Goal: Check status: Check status

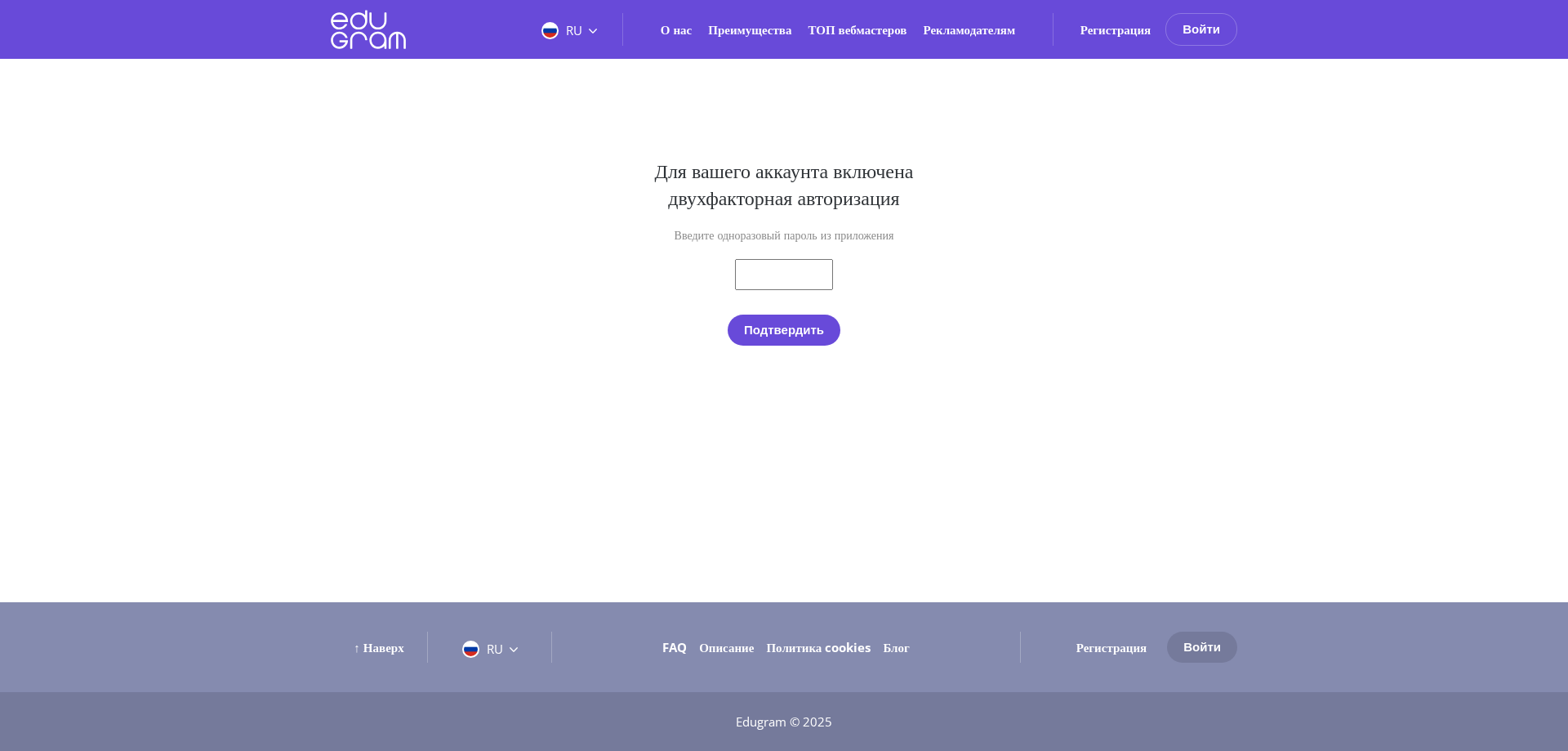
type input "[EMAIL_ADDRESS][DOMAIN_NAME]"
type input "550815"
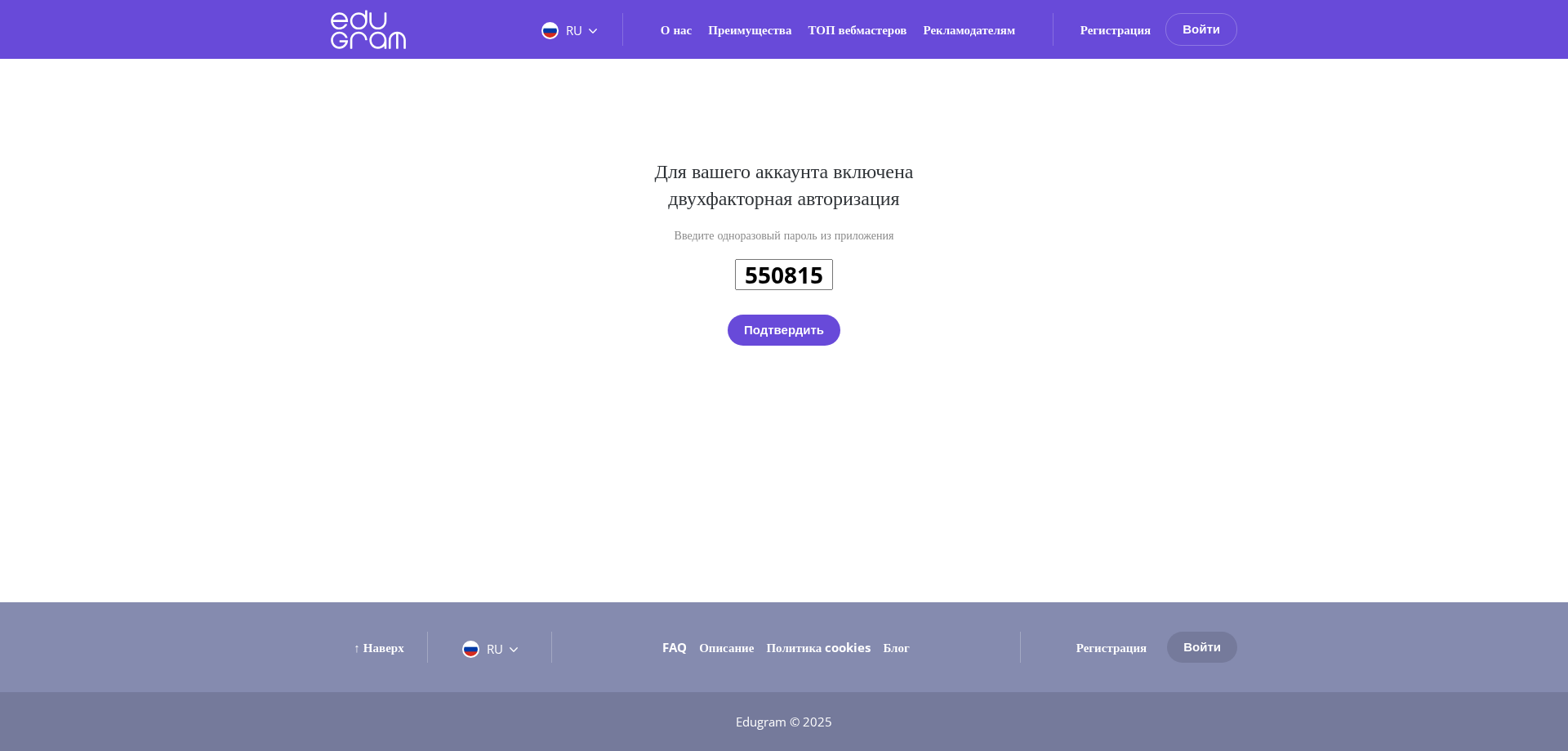
click at [728, 314] on button "Подтвердить" at bounding box center [784, 329] width 113 height 31
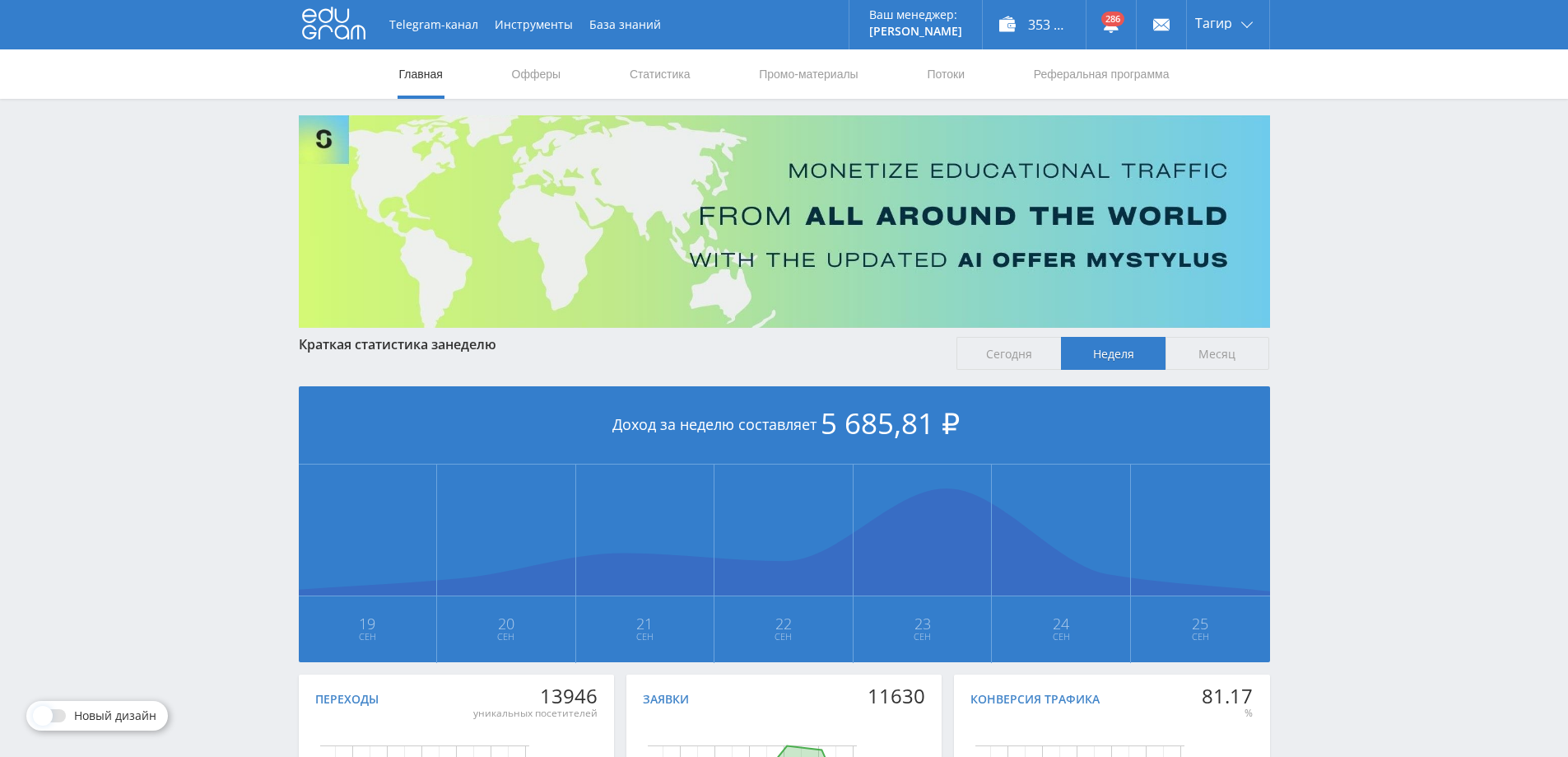
click at [695, 83] on nav "Главная Офферы Статистика Промо-материалы Потоки Реферальная программа" at bounding box center [784, 74] width 774 height 49
click at [663, 64] on link "Статистика" at bounding box center [661, 74] width 65 height 49
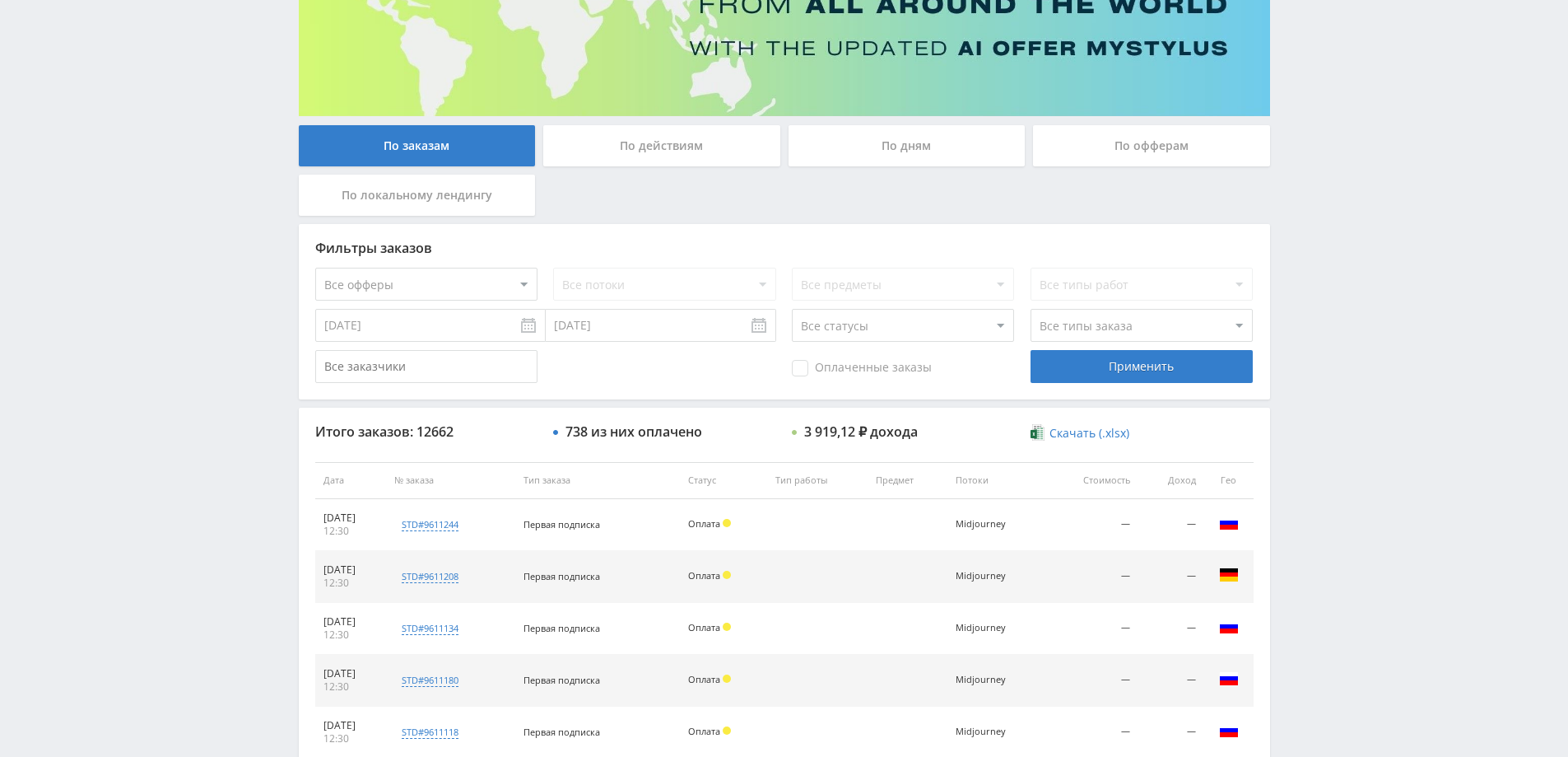
scroll to position [626, 0]
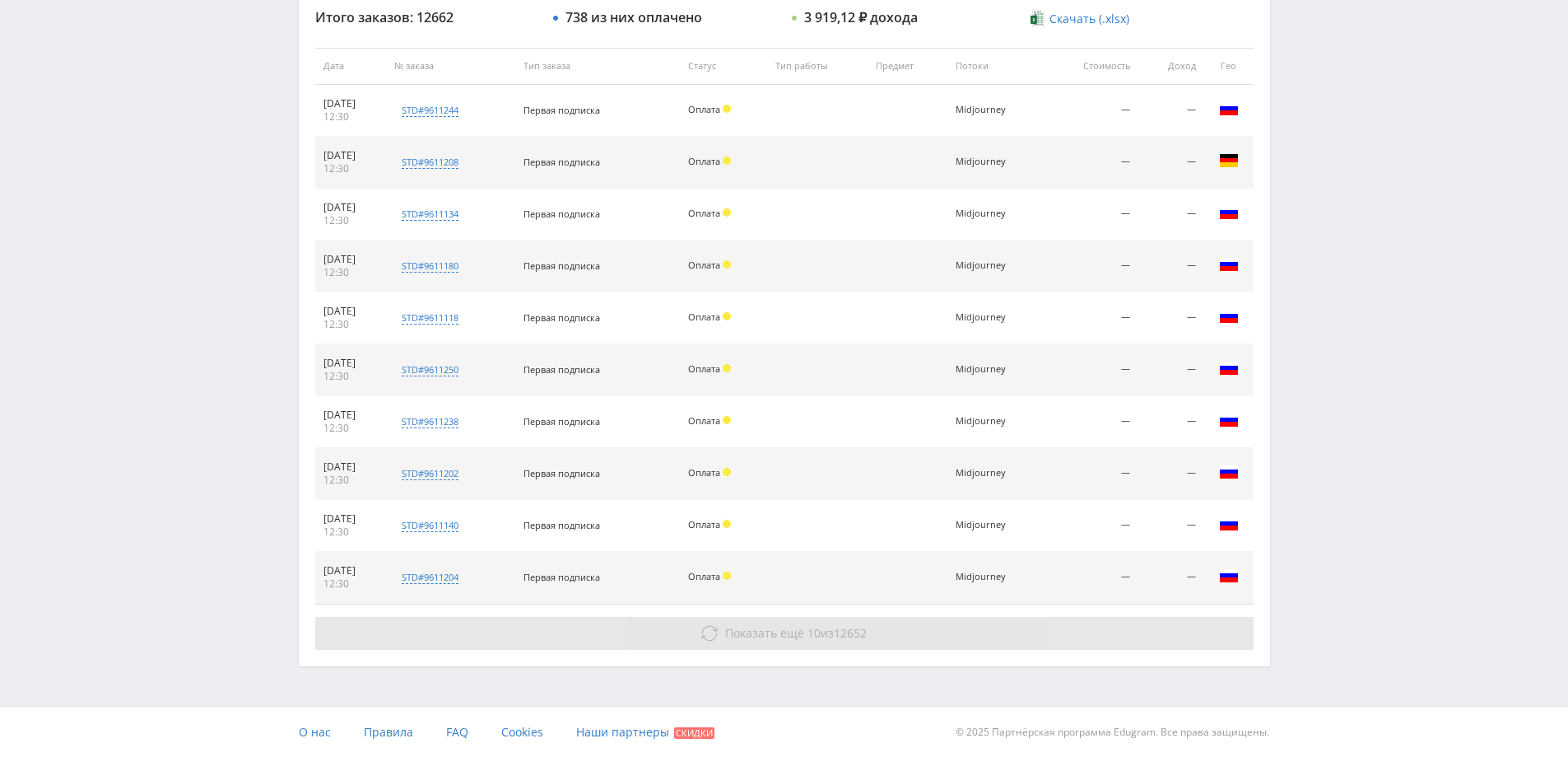
click at [915, 630] on button "Показать ещё 10 из 12652" at bounding box center [784, 633] width 939 height 33
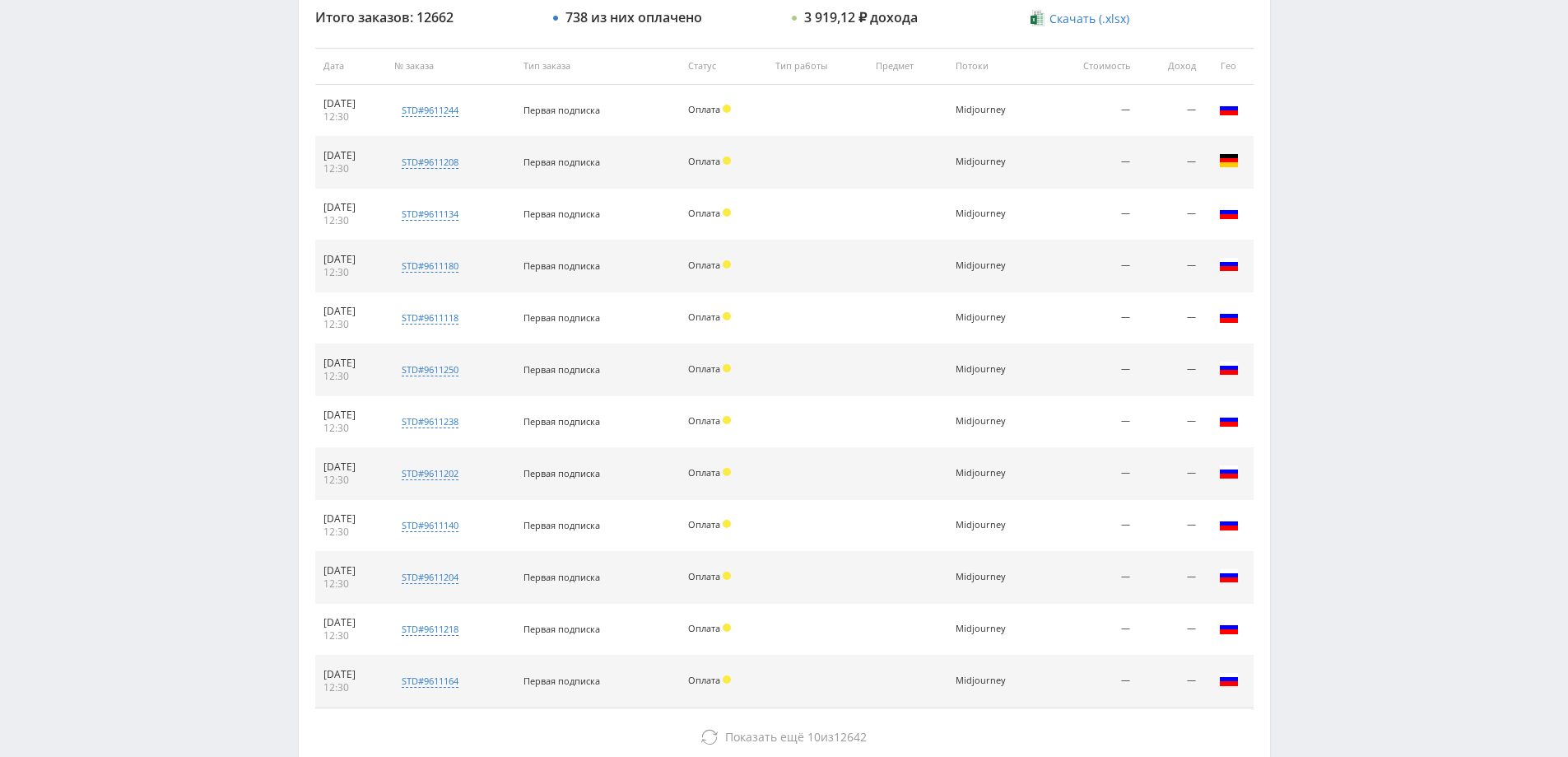
click at [719, 631] on span "Оплата" at bounding box center [705, 628] width 32 height 13
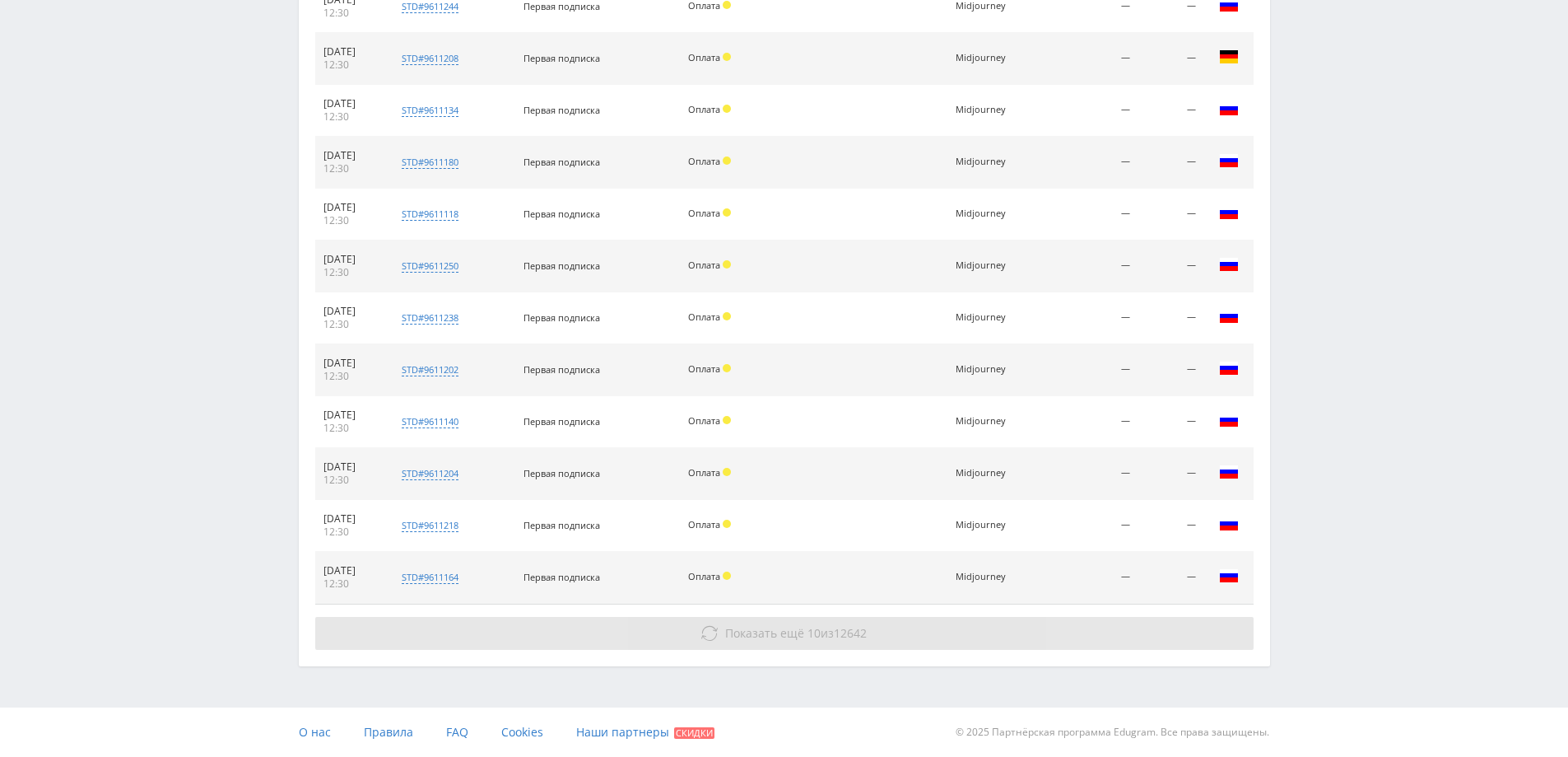
click at [737, 618] on button "Показать ещё 10 из 12642" at bounding box center [784, 633] width 939 height 33
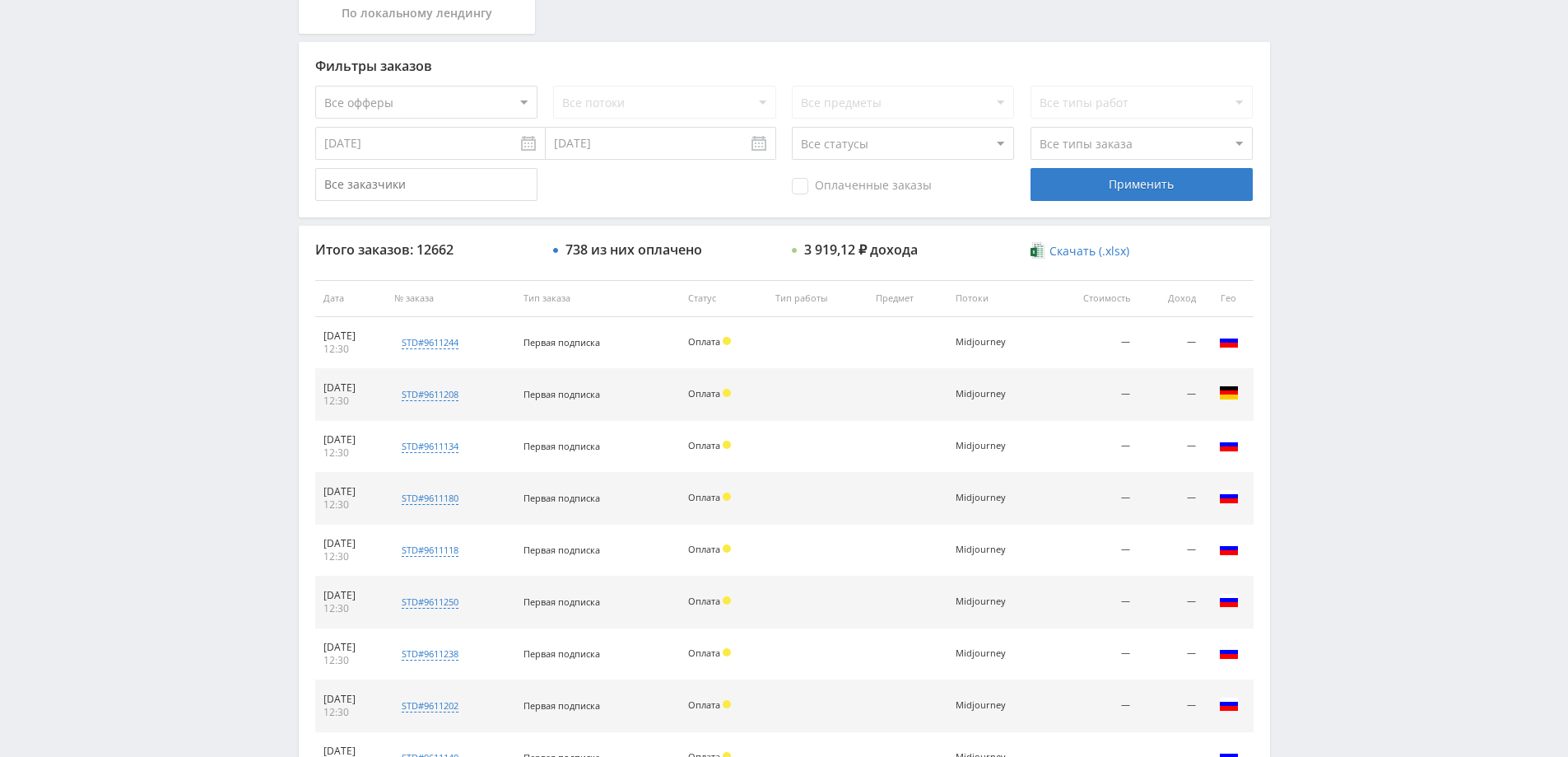
scroll to position [318, 0]
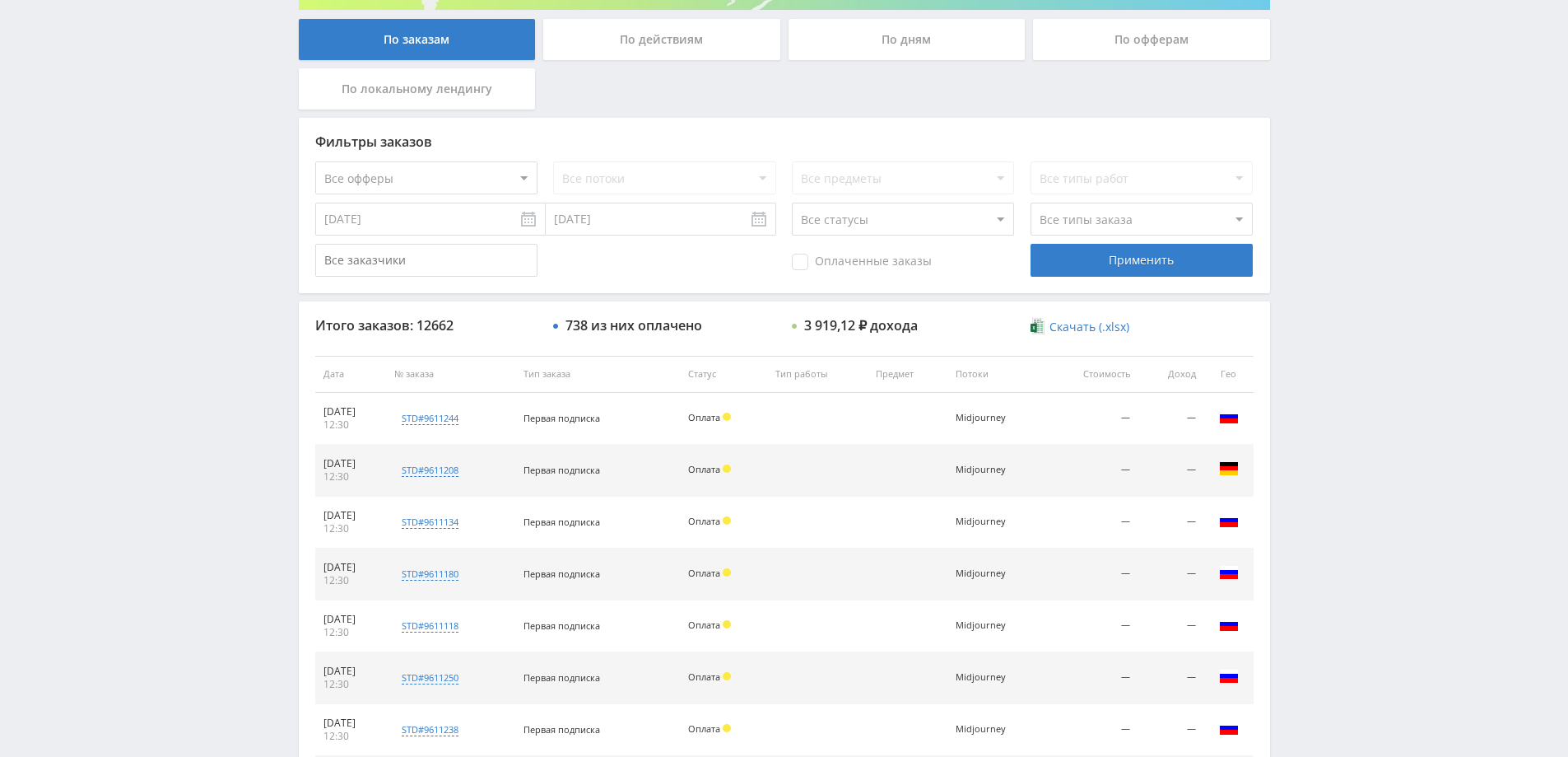
click at [477, 181] on select "Все офферы MyStylus MyStylus - Revshare Кампус AI Studybay Автор24 Studybay Bra…" at bounding box center [427, 178] width 222 height 33
select select "1"
click at [1093, 266] on div "Применить" at bounding box center [1141, 260] width 222 height 33
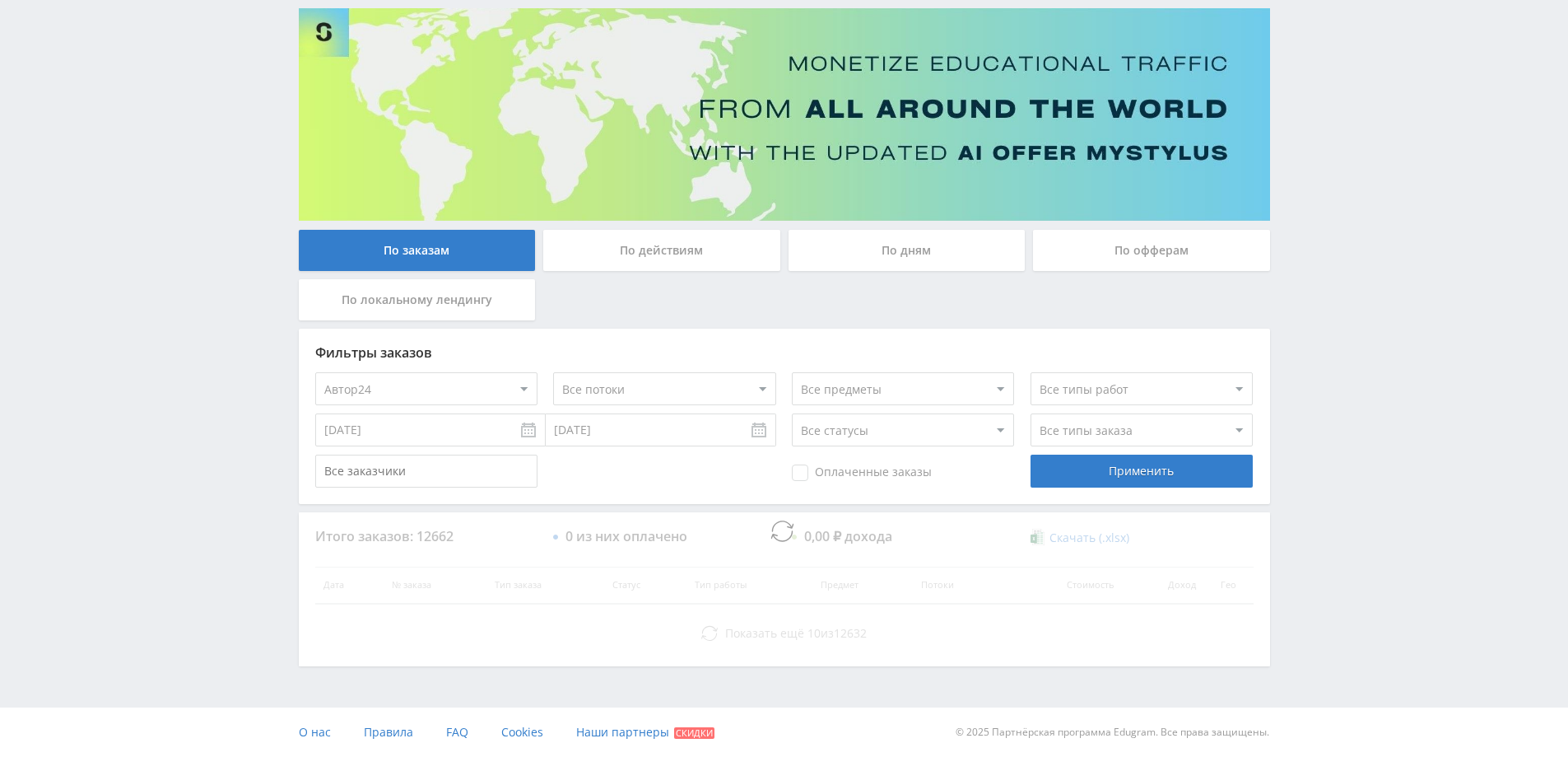
click at [958, 253] on div "По дням" at bounding box center [907, 250] width 237 height 41
click at [0, 0] on input "По дням" at bounding box center [0, 0] width 0 height 0
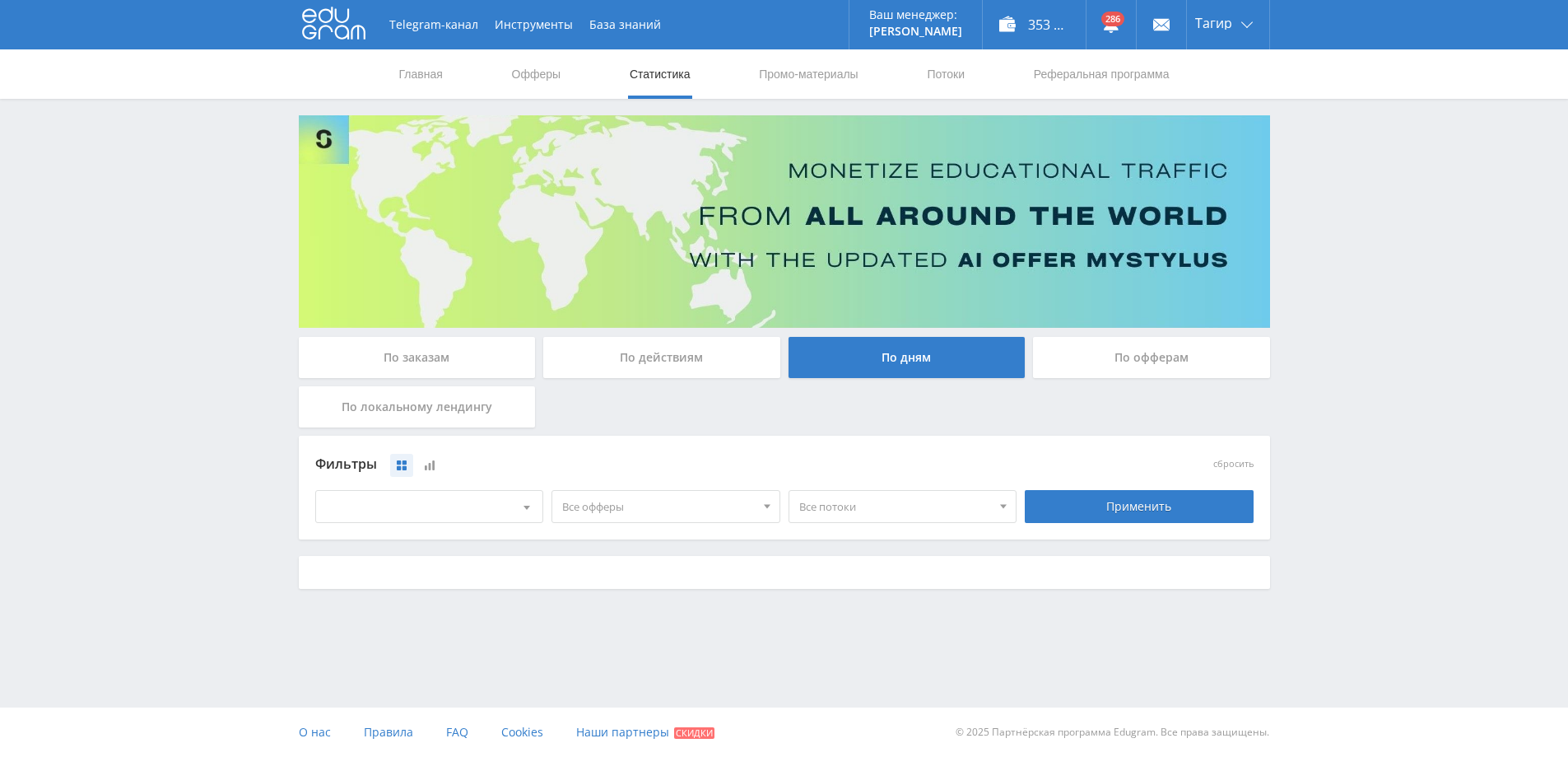
scroll to position [0, 0]
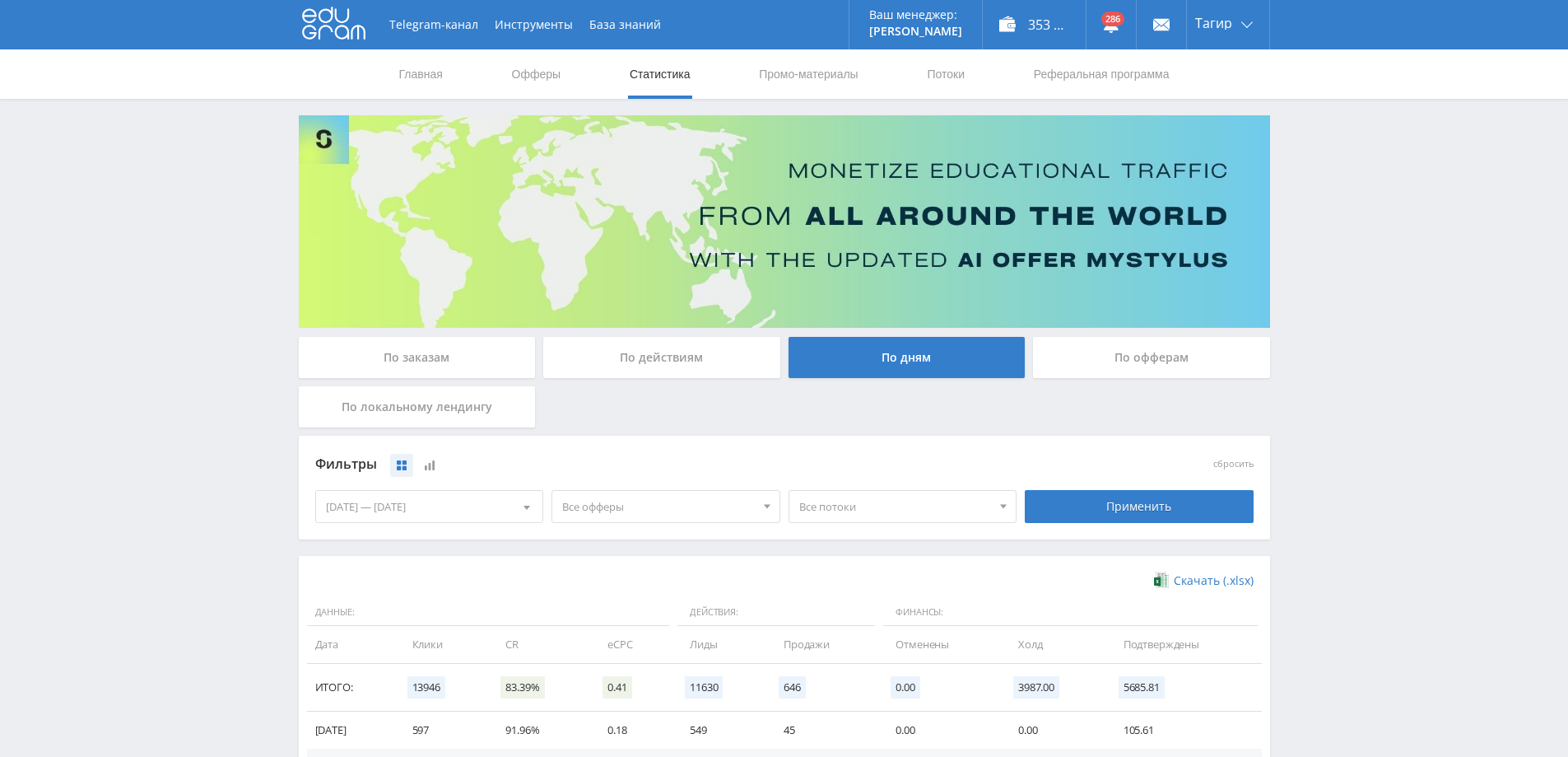
click at [586, 508] on span "Все офферы" at bounding box center [658, 506] width 193 height 31
drag, startPoint x: 612, startPoint y: 649, endPoint x: 680, endPoint y: 618, distance: 74.7
click at [611, 649] on button "Автор24" at bounding box center [665, 652] width 227 height 23
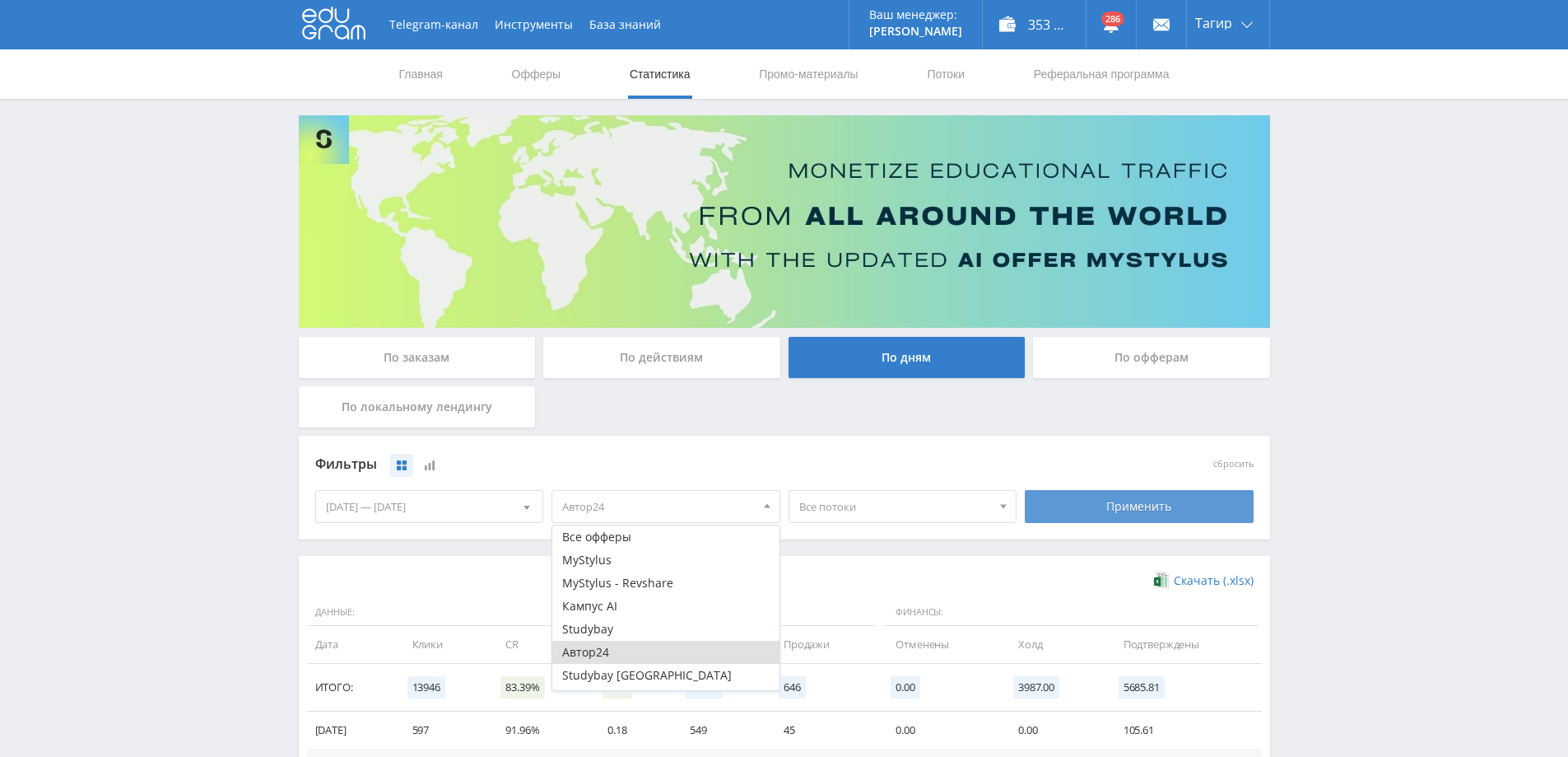
drag, startPoint x: 1067, startPoint y: 513, endPoint x: 1075, endPoint y: 512, distance: 8.1
click at [1067, 512] on div "Применить" at bounding box center [1139, 506] width 229 height 33
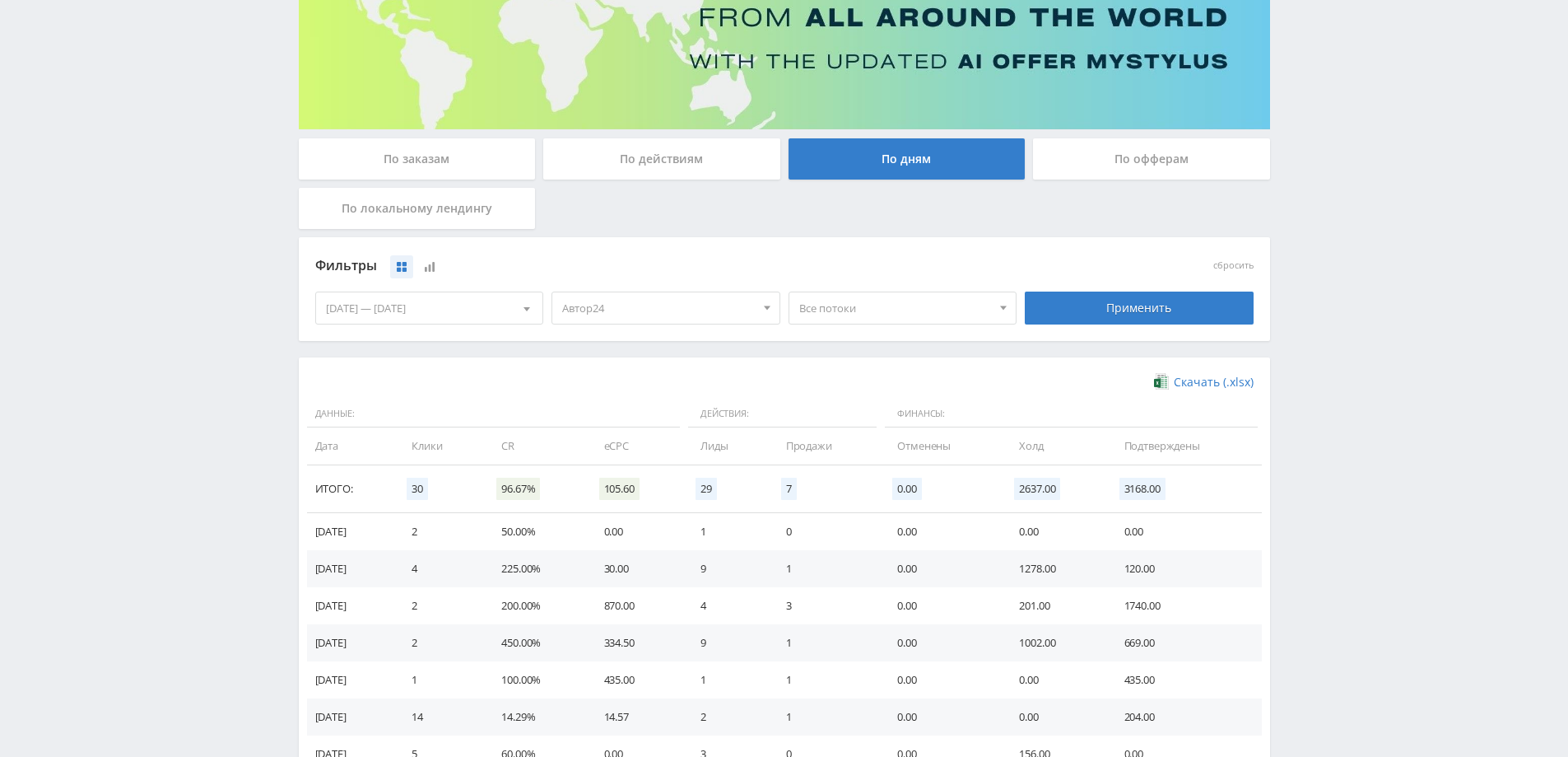
scroll to position [321, 0]
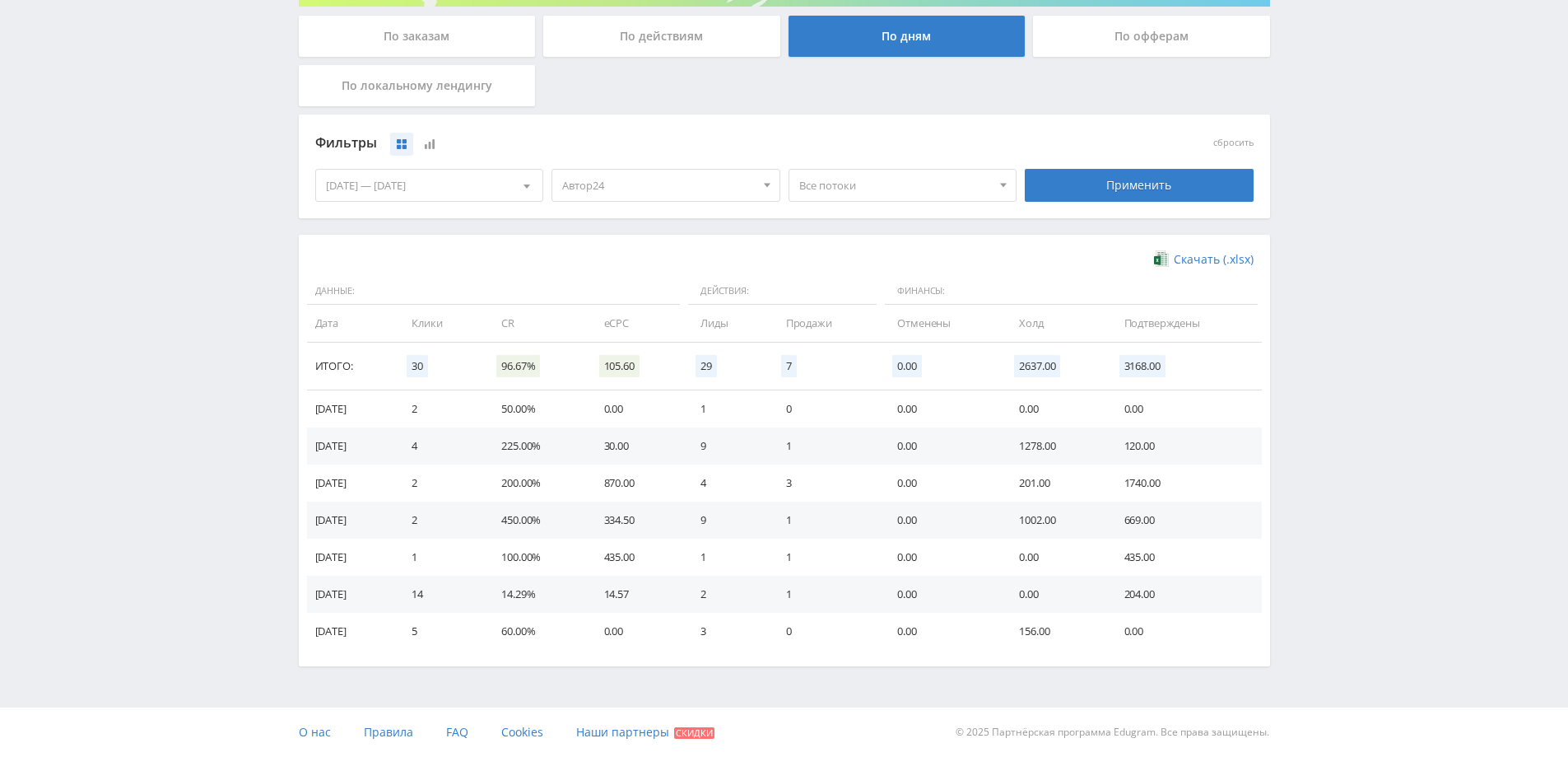
click at [427, 196] on div "19.09.2025 — 25.09.2025" at bounding box center [429, 185] width 227 height 31
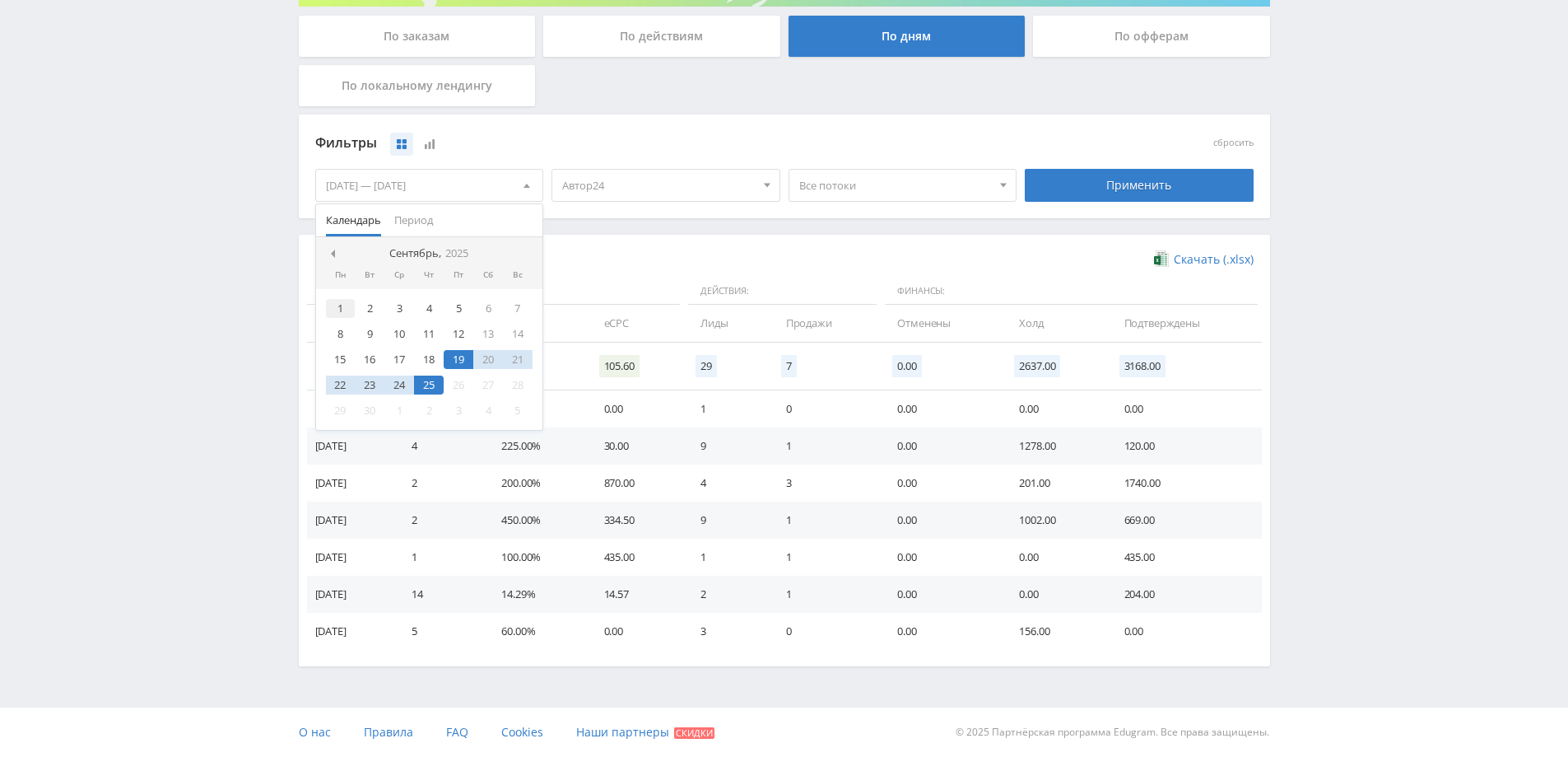
click at [349, 309] on div "1" at bounding box center [341, 308] width 30 height 19
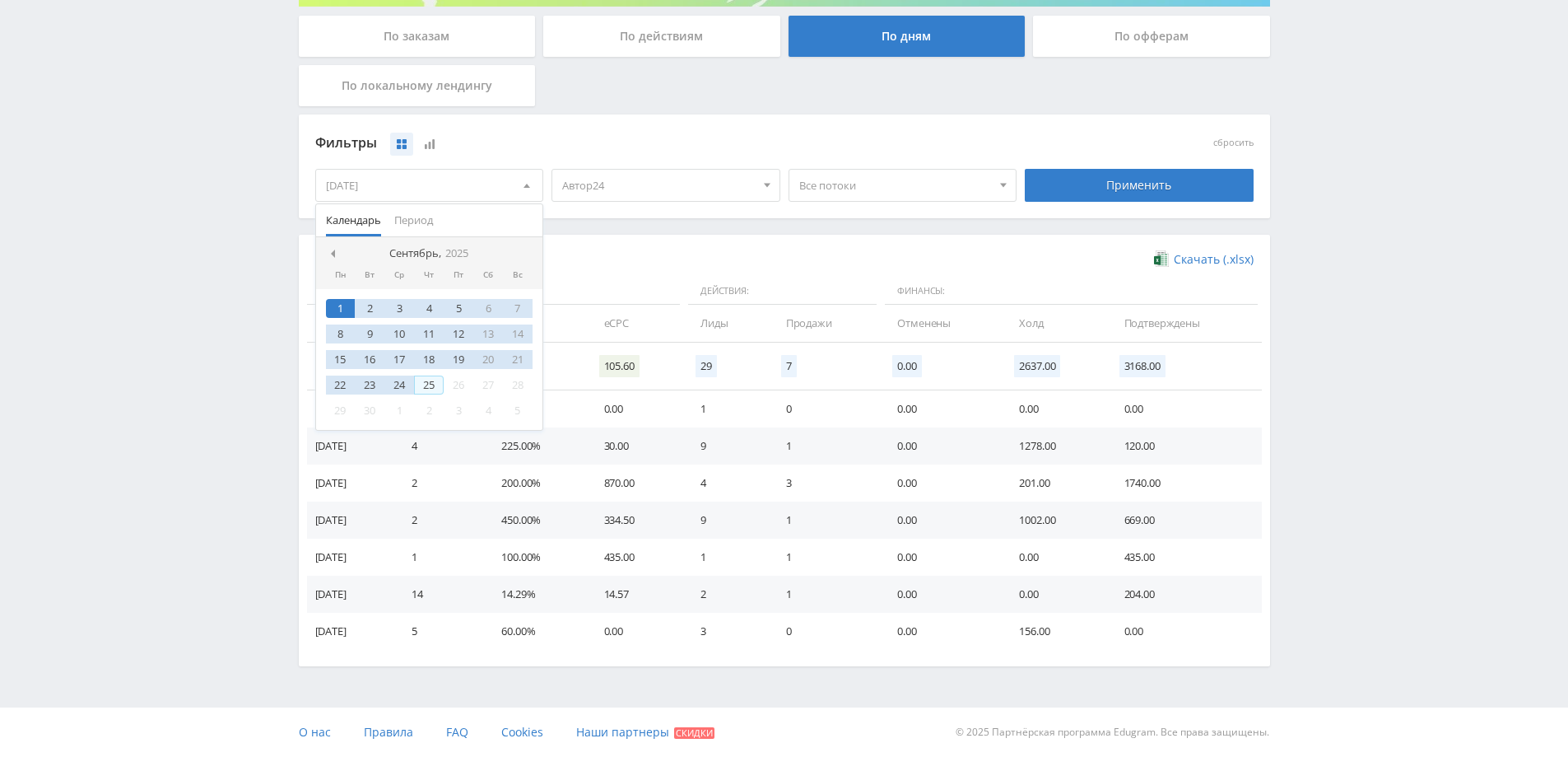
click at [429, 387] on div "25" at bounding box center [429, 385] width 30 height 19
click at [1144, 198] on div "Применить" at bounding box center [1139, 185] width 229 height 33
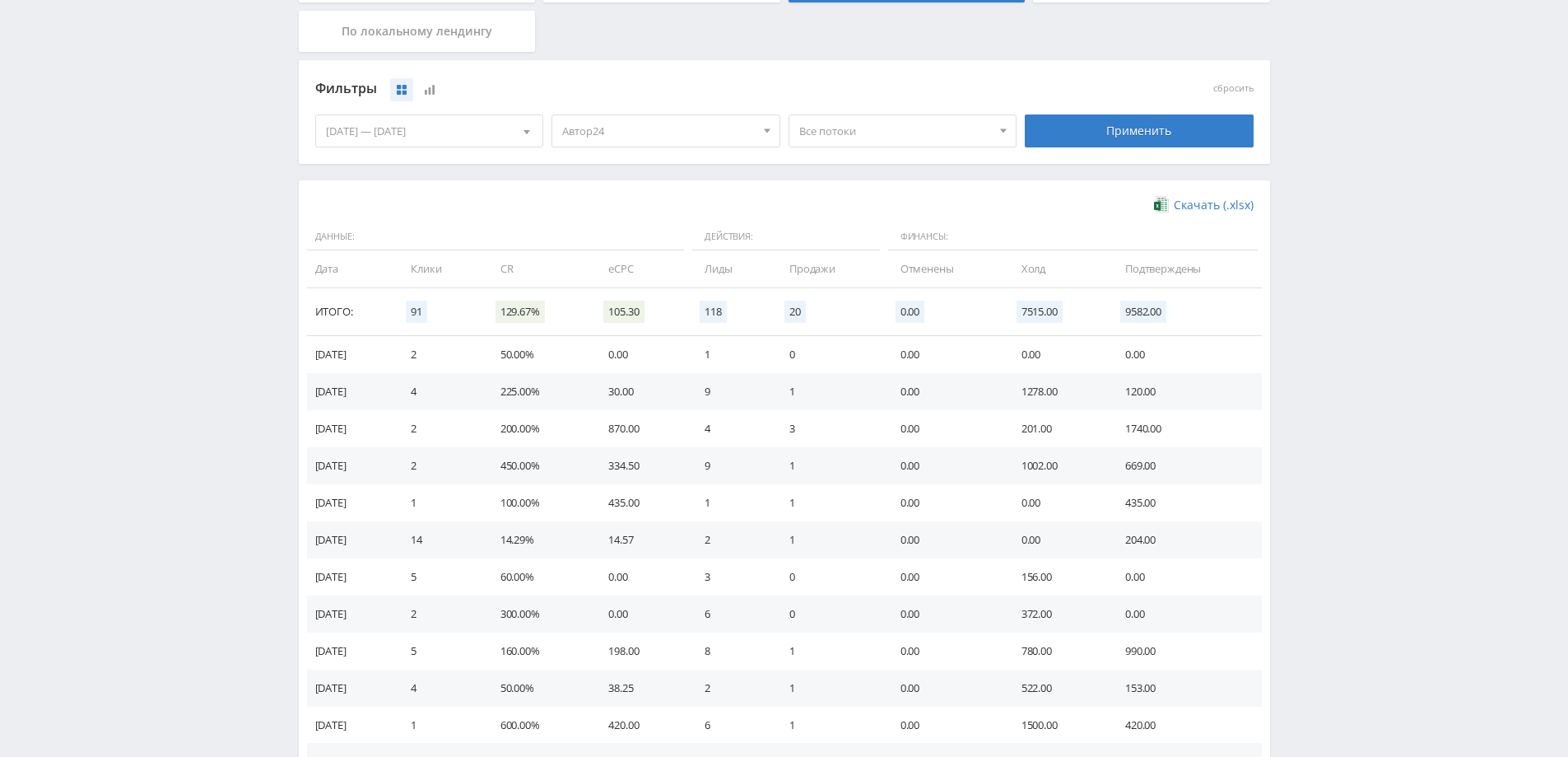
scroll to position [165, 0]
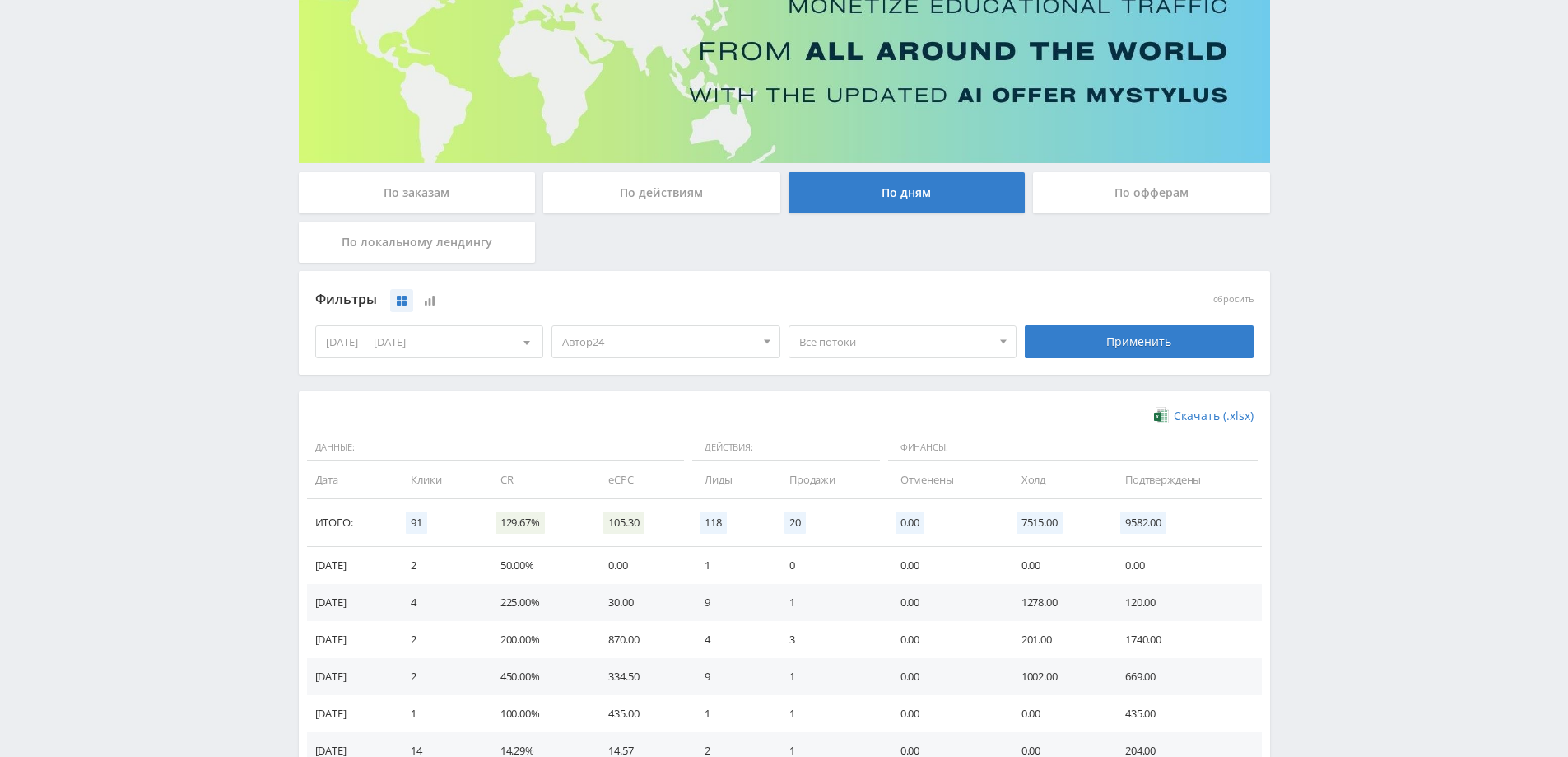
click at [459, 179] on div "По заказам" at bounding box center [417, 193] width 237 height 41
click at [0, 0] on input "По заказам" at bounding box center [0, 0] width 0 height 0
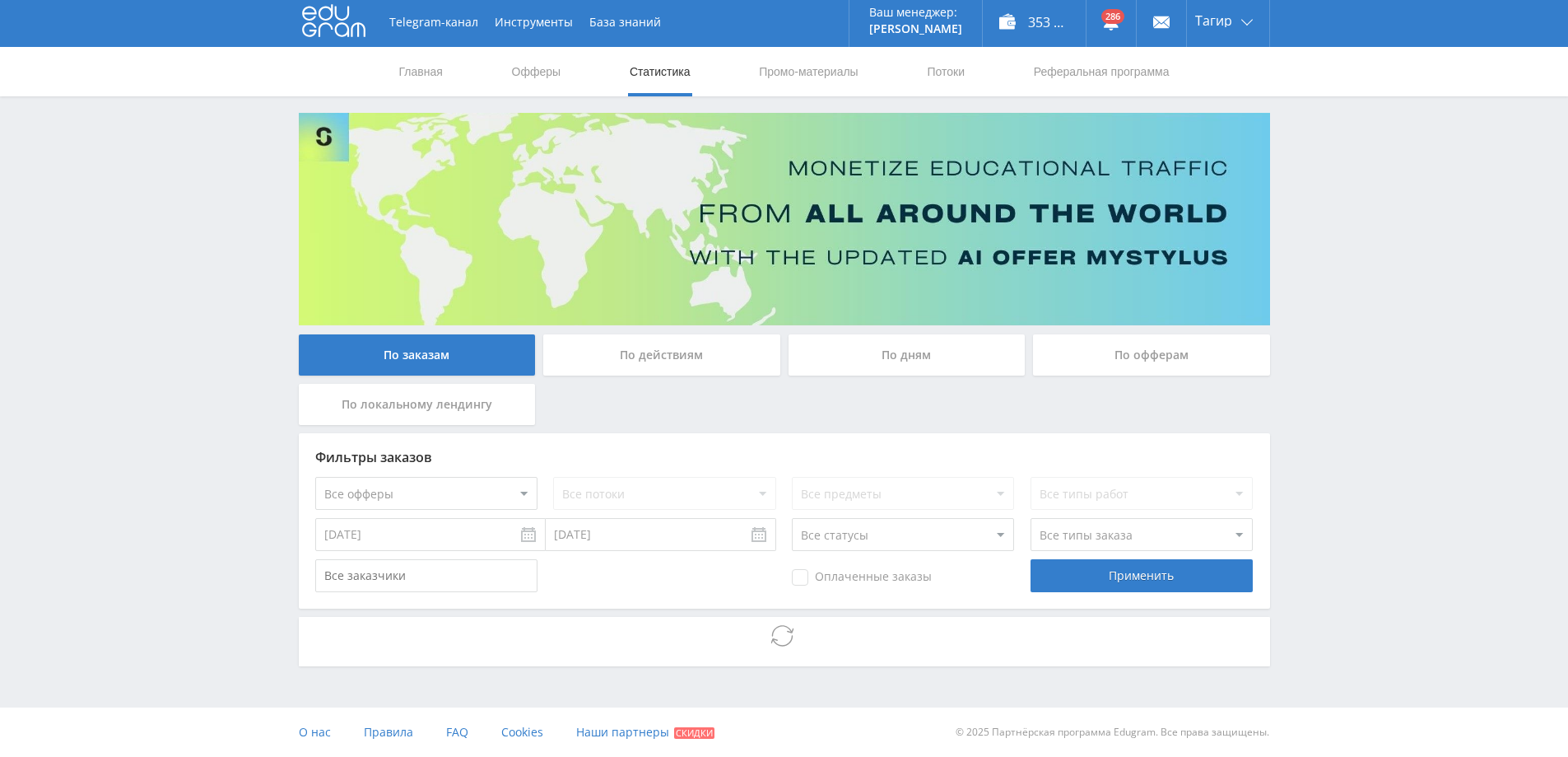
scroll to position [3, 0]
click at [381, 454] on div "Фильтры заказов" at bounding box center [784, 457] width 939 height 15
click at [372, 504] on select "Все офферы MyStylus MyStylus - Revshare Кампус AI Studybay Автор24 Studybay Bra…" at bounding box center [427, 493] width 222 height 33
select select "1"
click at [1082, 568] on div "Применить" at bounding box center [1141, 575] width 222 height 33
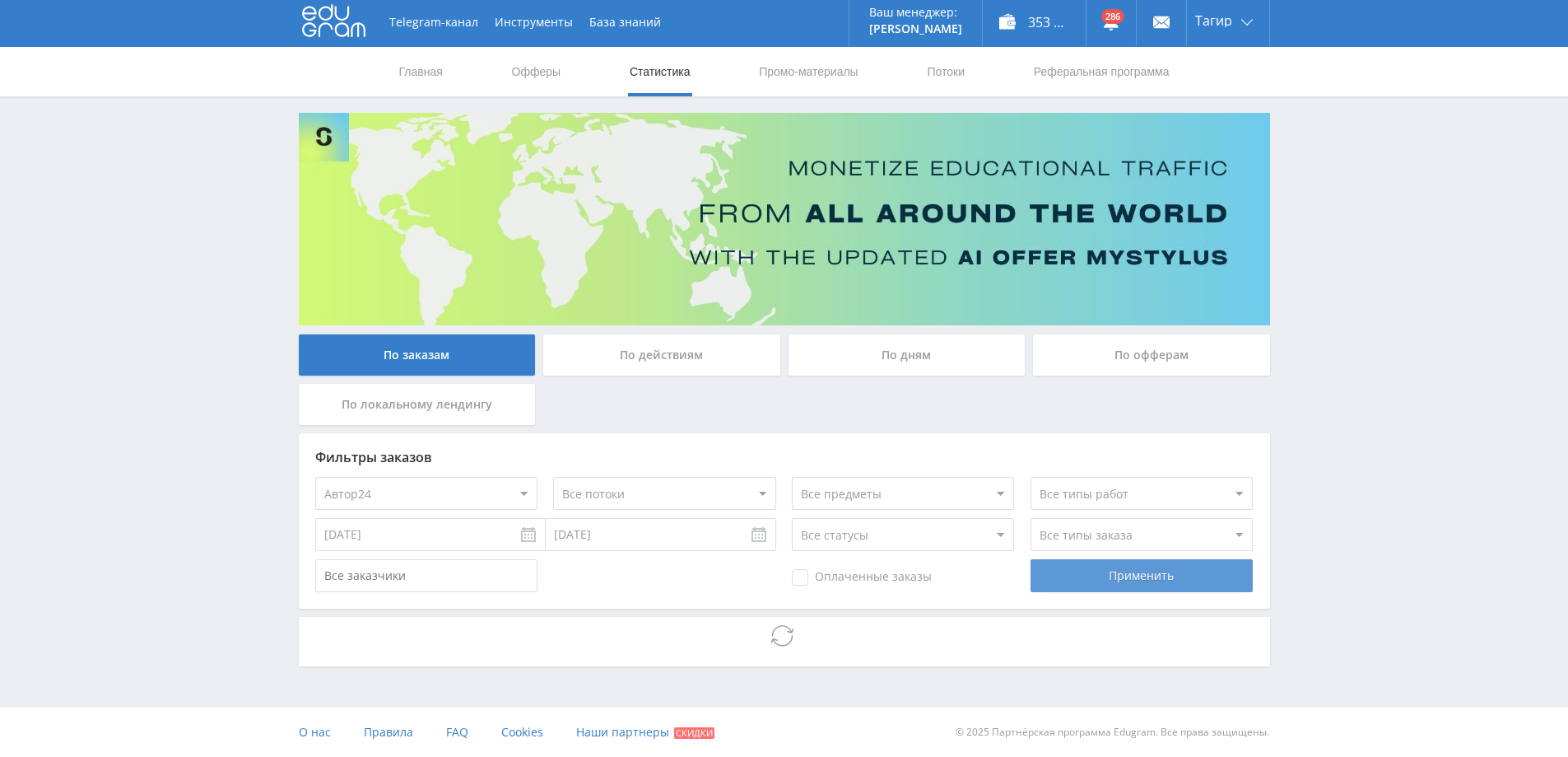
click at [1073, 588] on div "Применить" at bounding box center [1141, 575] width 222 height 33
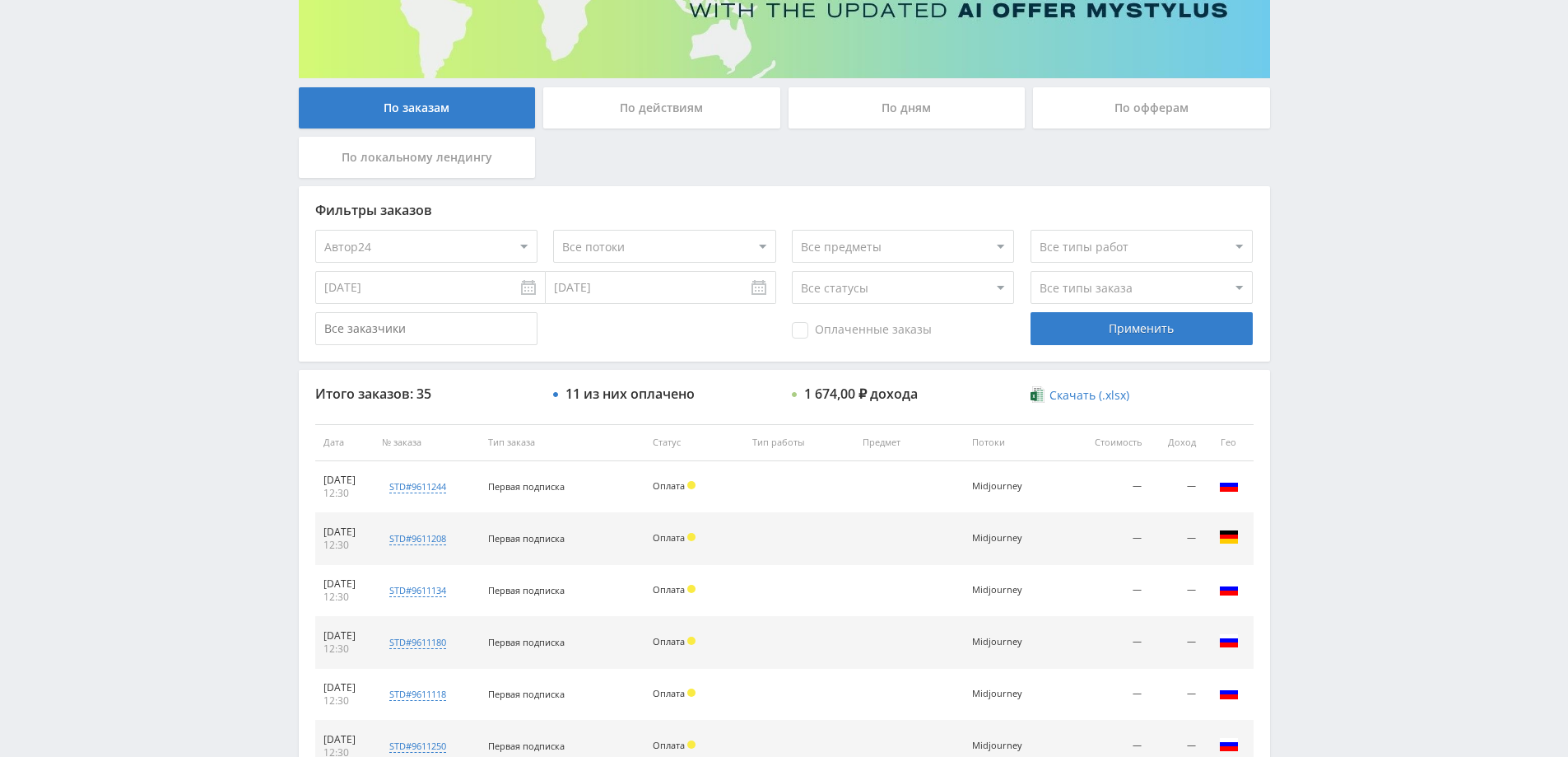
click at [1079, 328] on div "Применить" at bounding box center [1141, 328] width 222 height 33
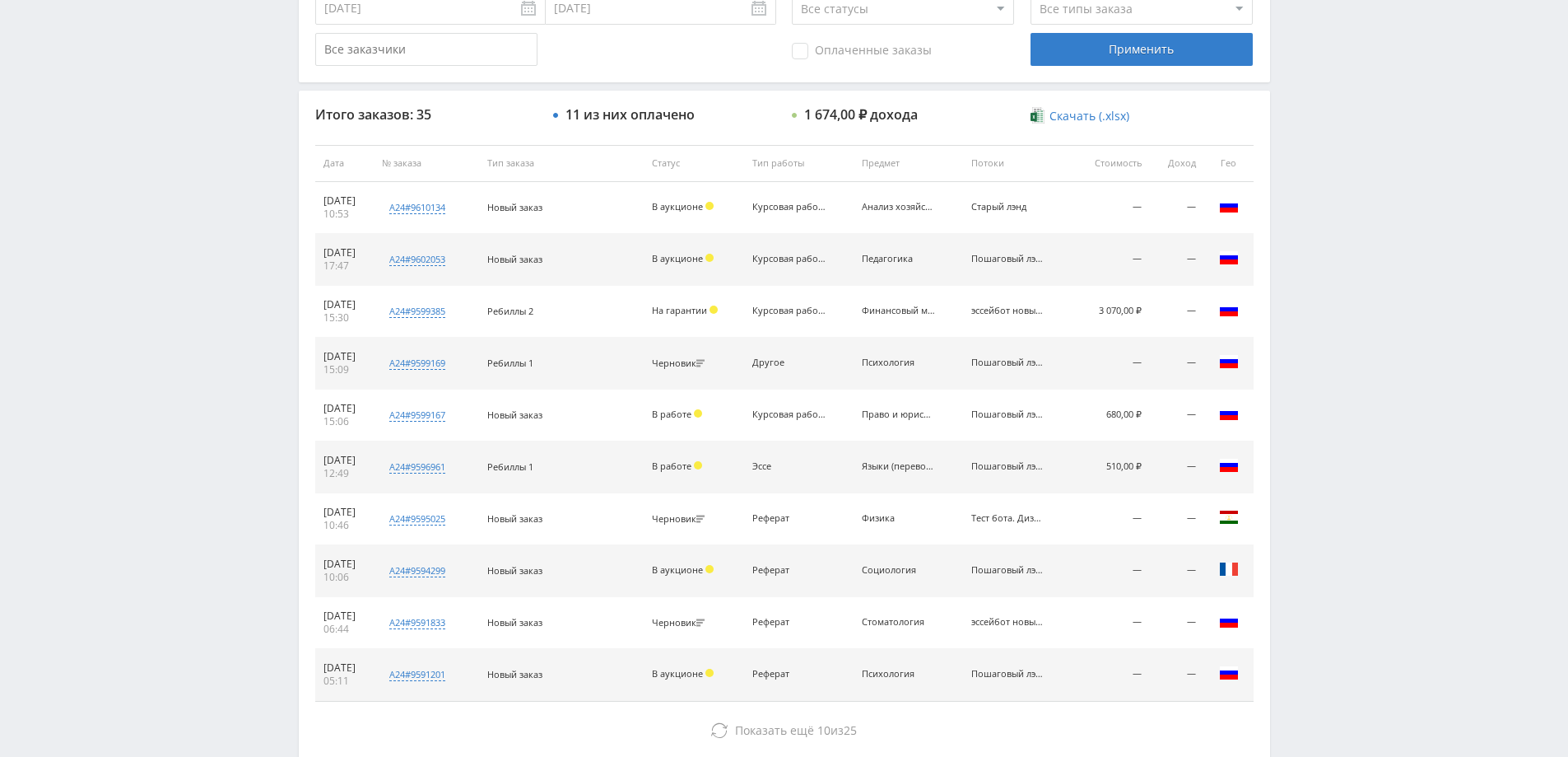
scroll to position [626, 0]
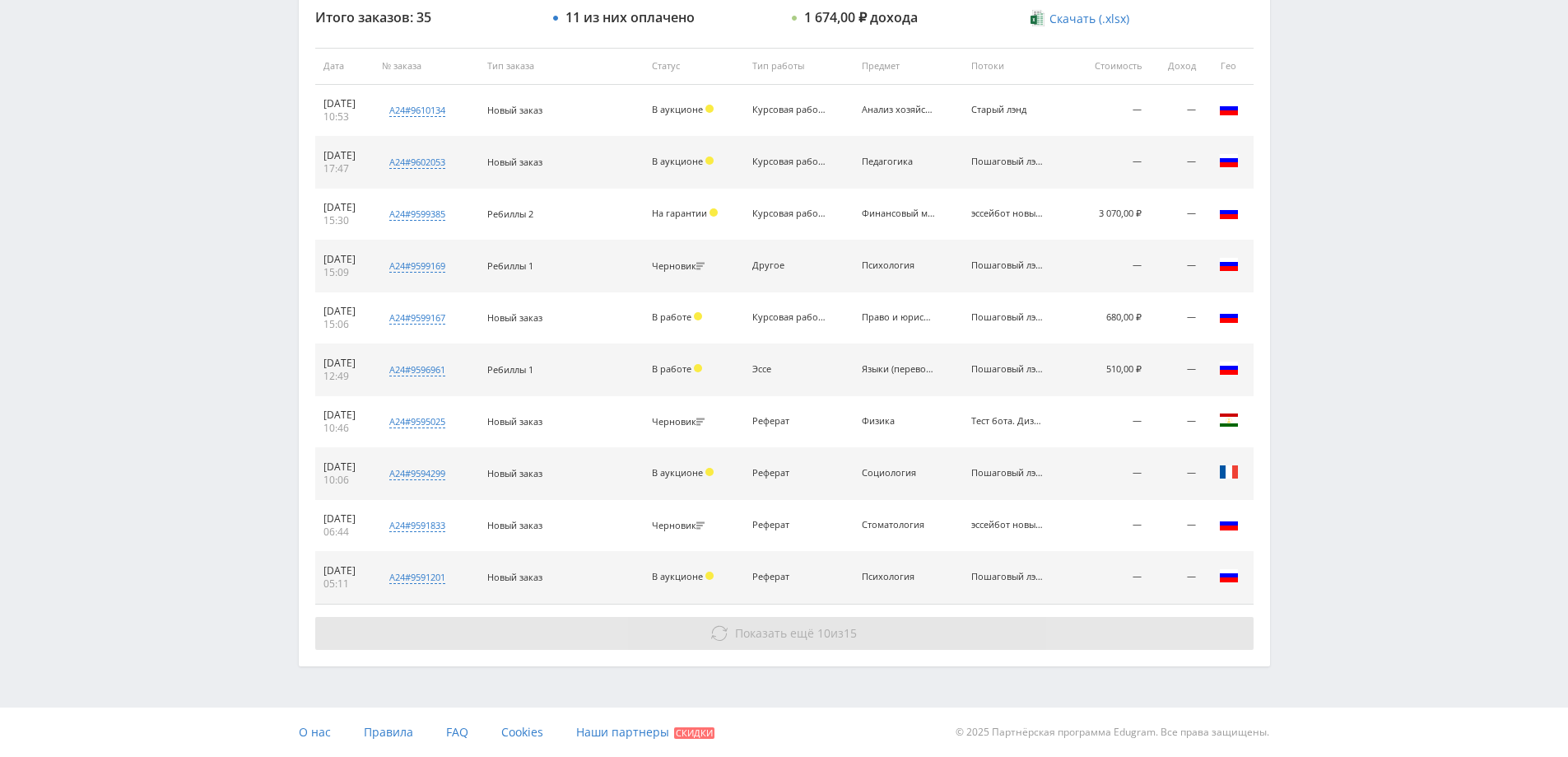
click at [859, 640] on button "Показать ещё 10 из 15" at bounding box center [784, 633] width 939 height 33
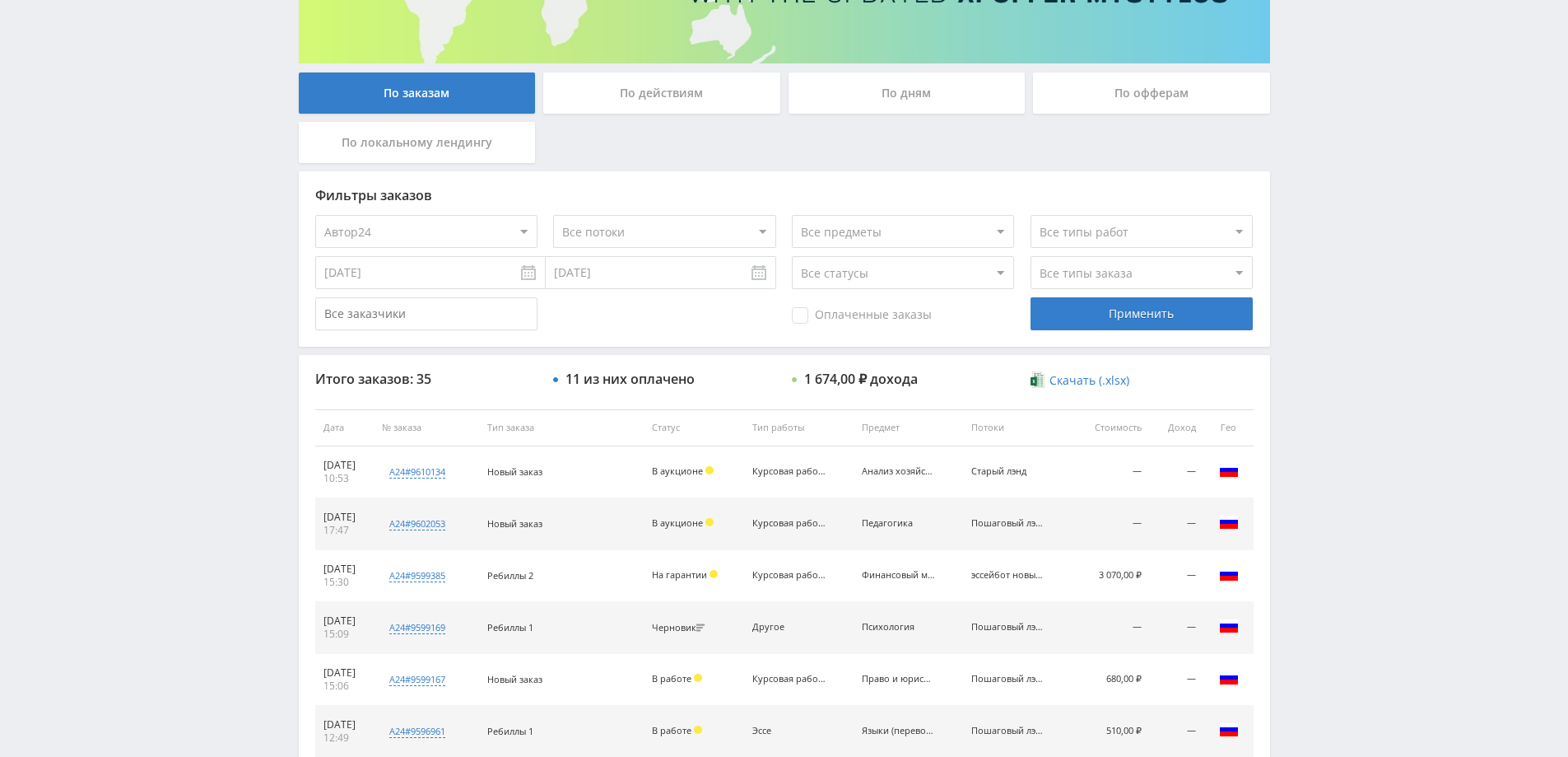
scroll to position [132, 0]
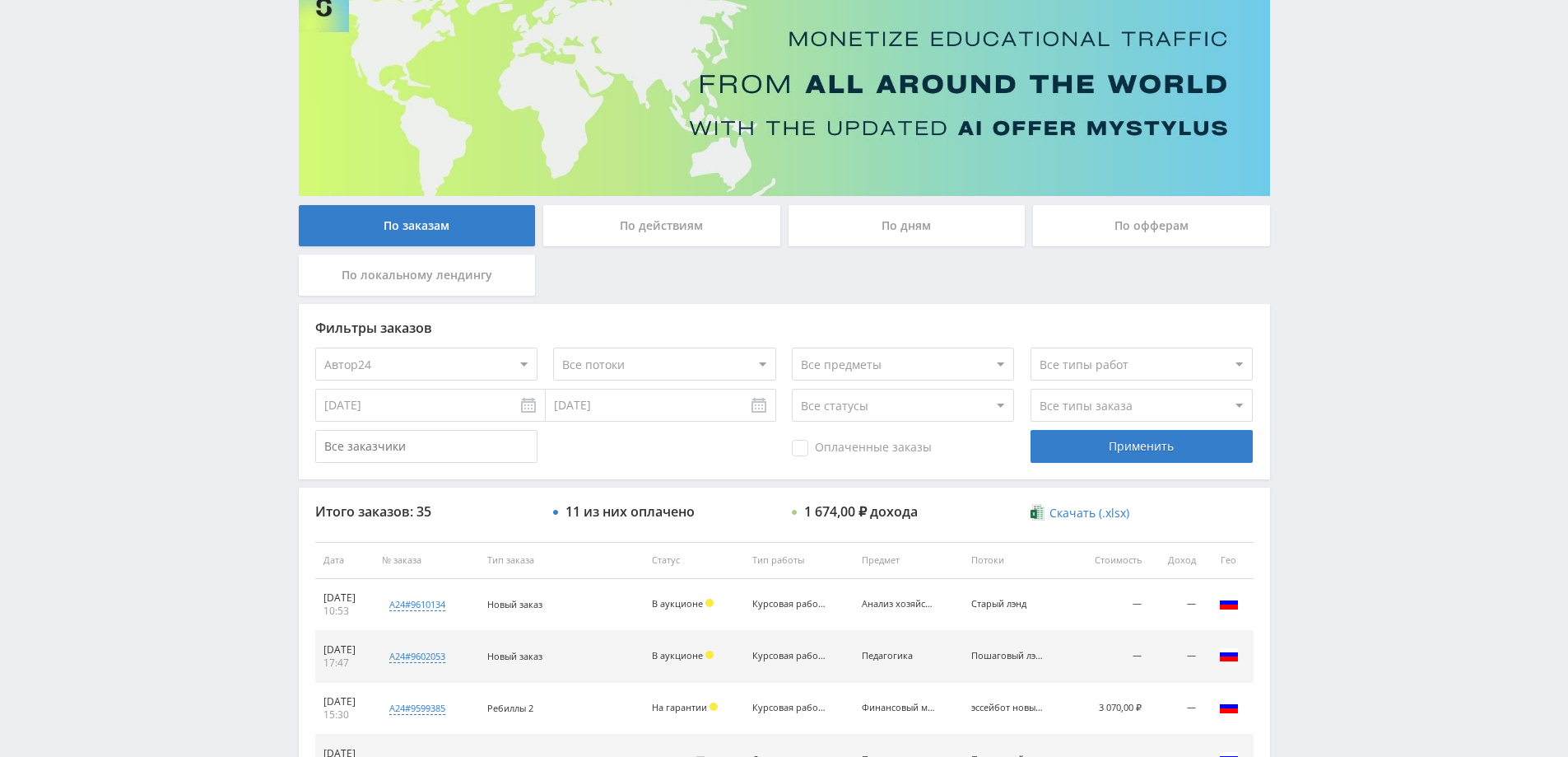
click at [897, 243] on div "По дням" at bounding box center [907, 226] width 237 height 41
click at [0, 0] on input "По дням" at bounding box center [0, 0] width 0 height 0
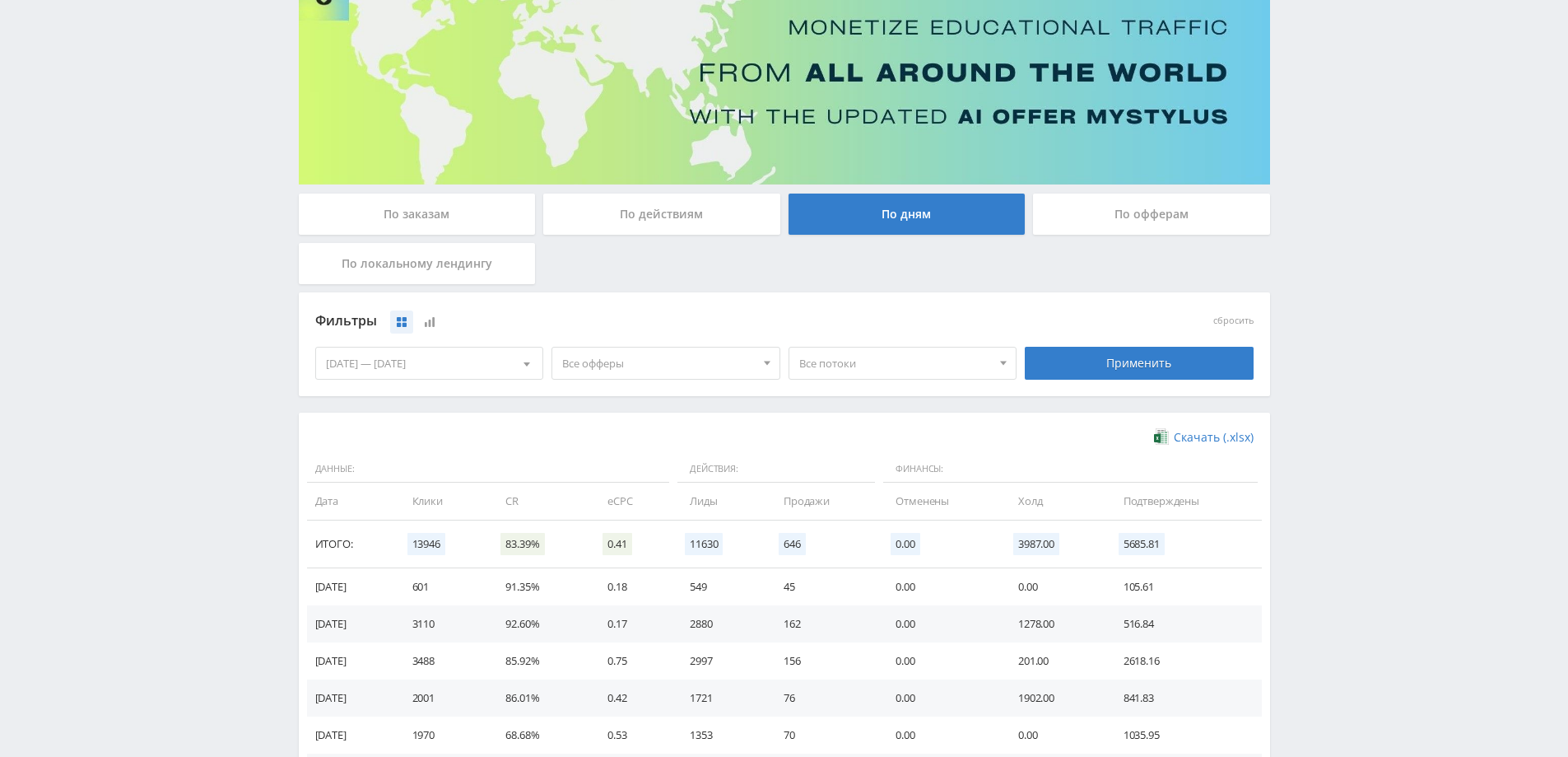
scroll to position [321, 0]
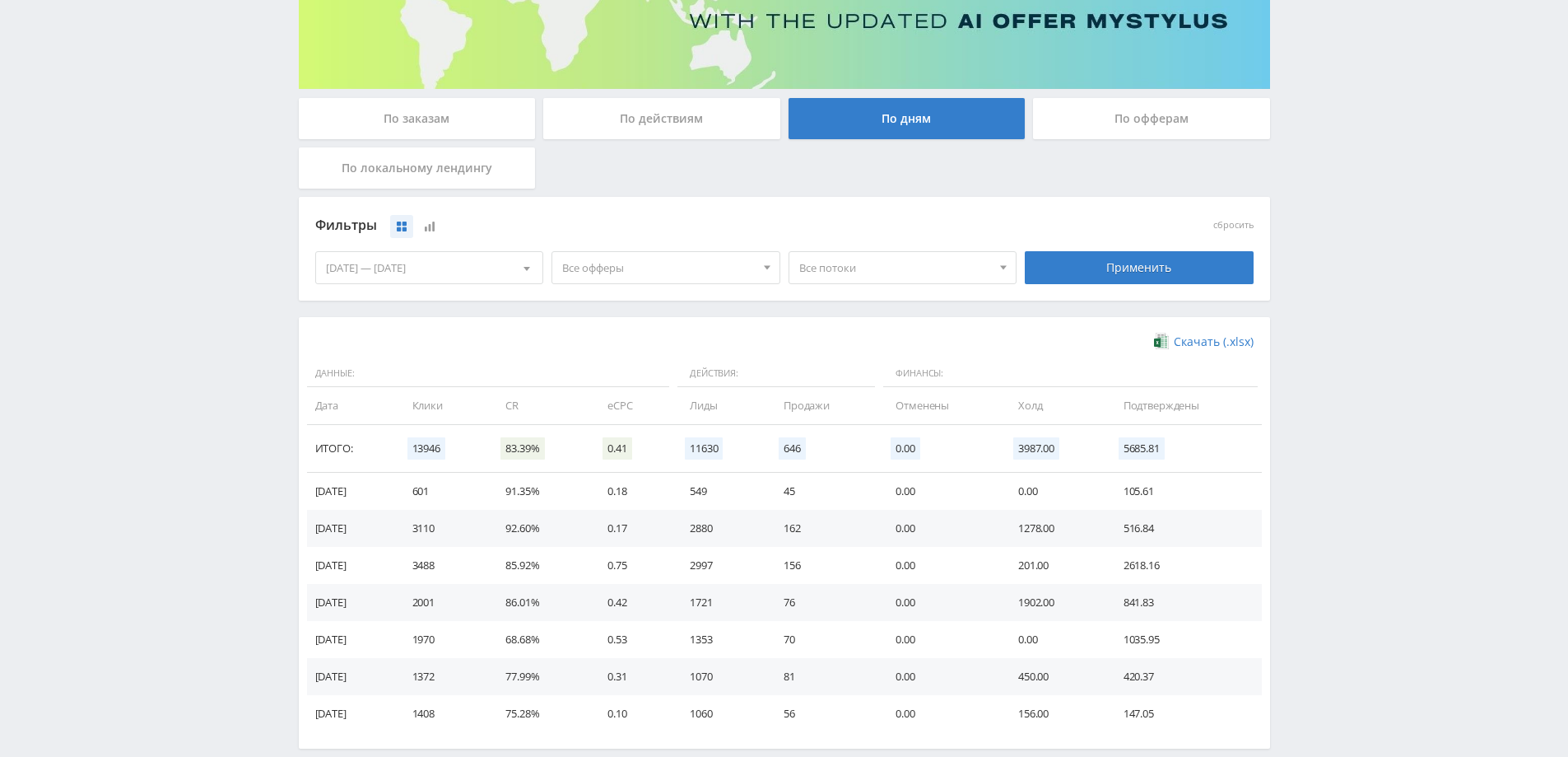
click at [451, 118] on div "По заказам" at bounding box center [417, 118] width 237 height 41
click at [0, 0] on input "По заказам" at bounding box center [0, 0] width 0 height 0
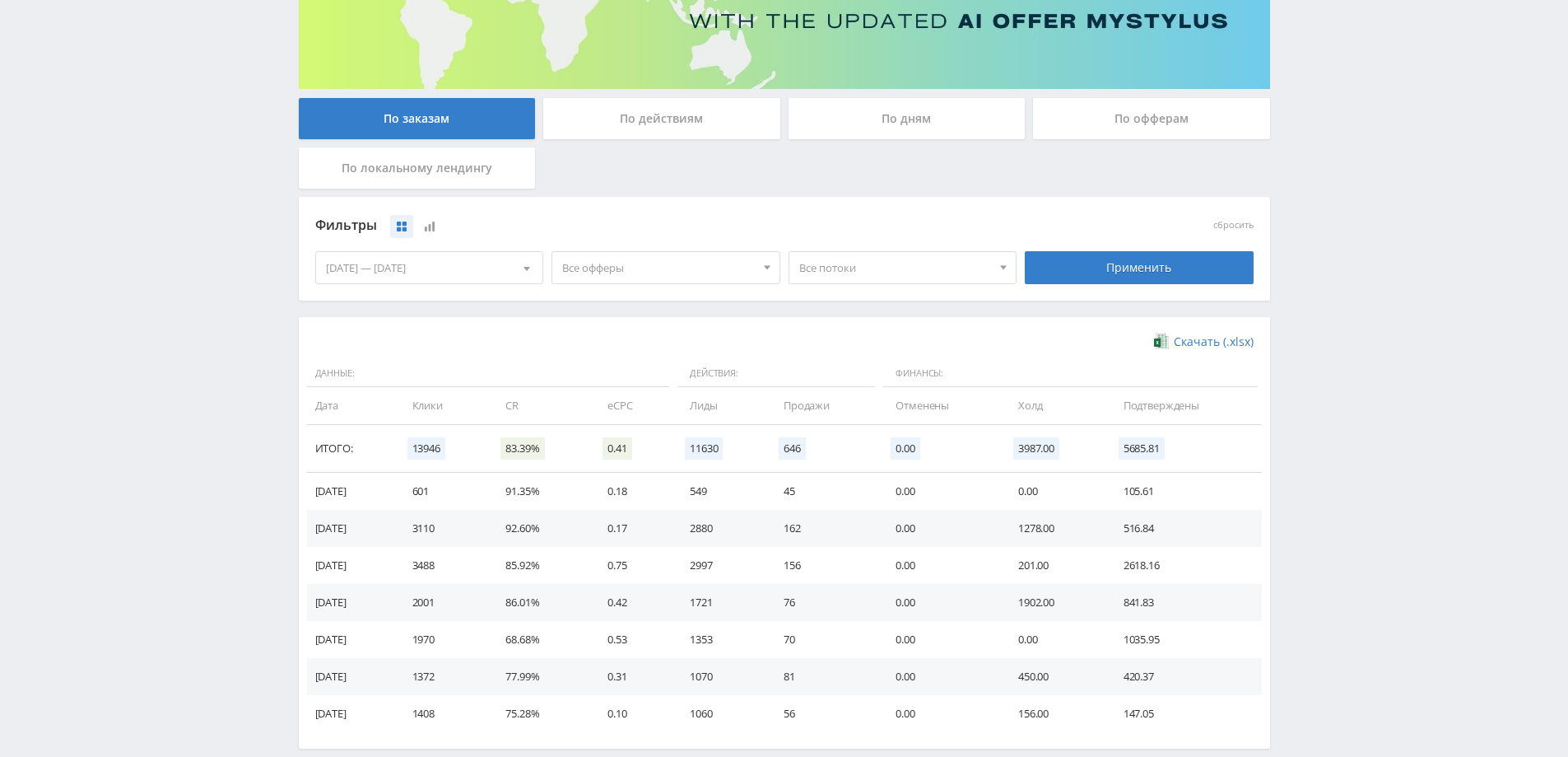
scroll to position [3, 0]
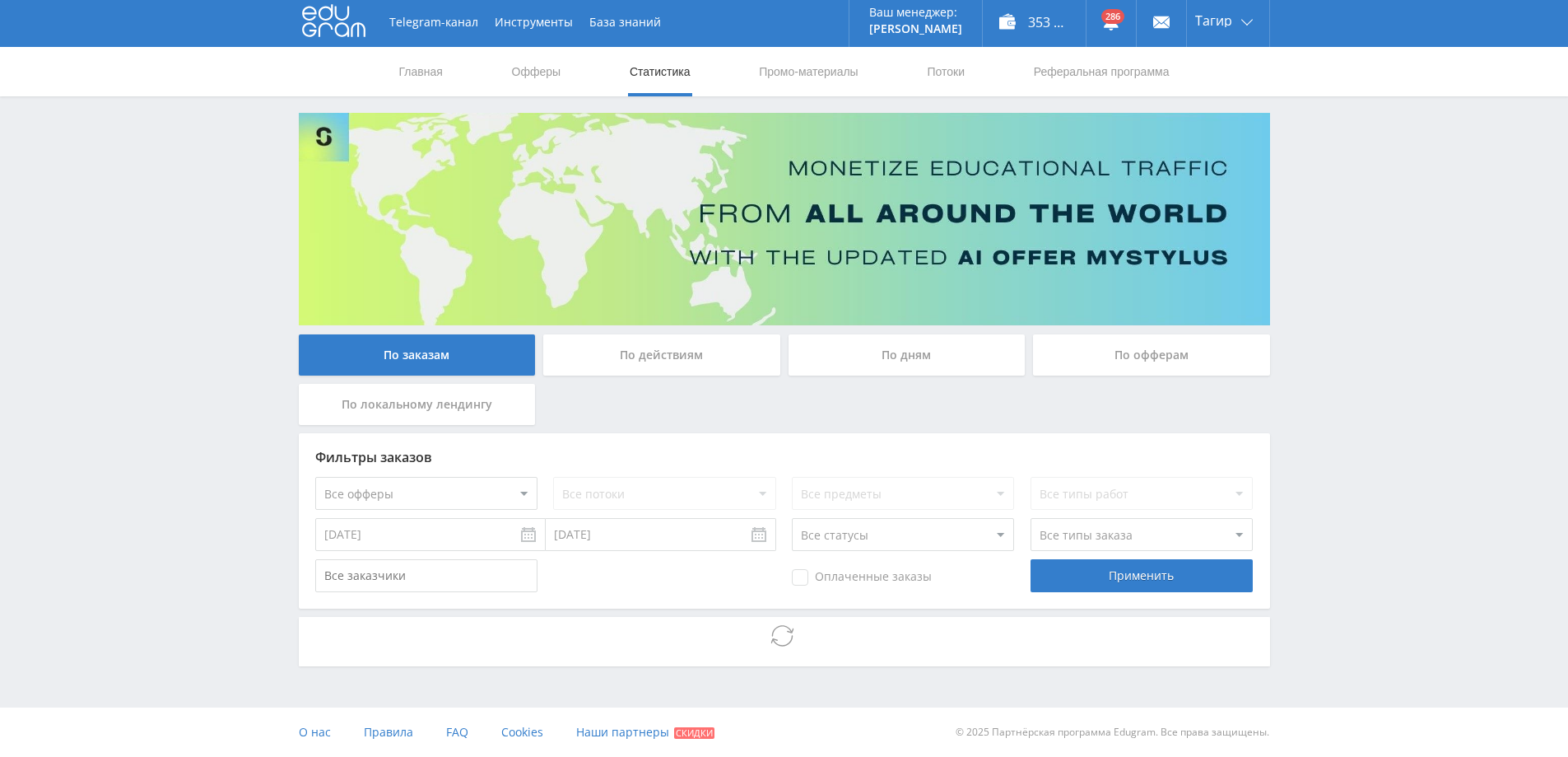
drag, startPoint x: 918, startPoint y: 391, endPoint x: 930, endPoint y: 357, distance: 36.1
click at [920, 390] on div "По заказам По действиям По дням По офферам По локальному лендингу" at bounding box center [784, 384] width 980 height 99
click at [930, 357] on div "По дням" at bounding box center [907, 355] width 237 height 41
click at [0, 0] on input "По дням" at bounding box center [0, 0] width 0 height 0
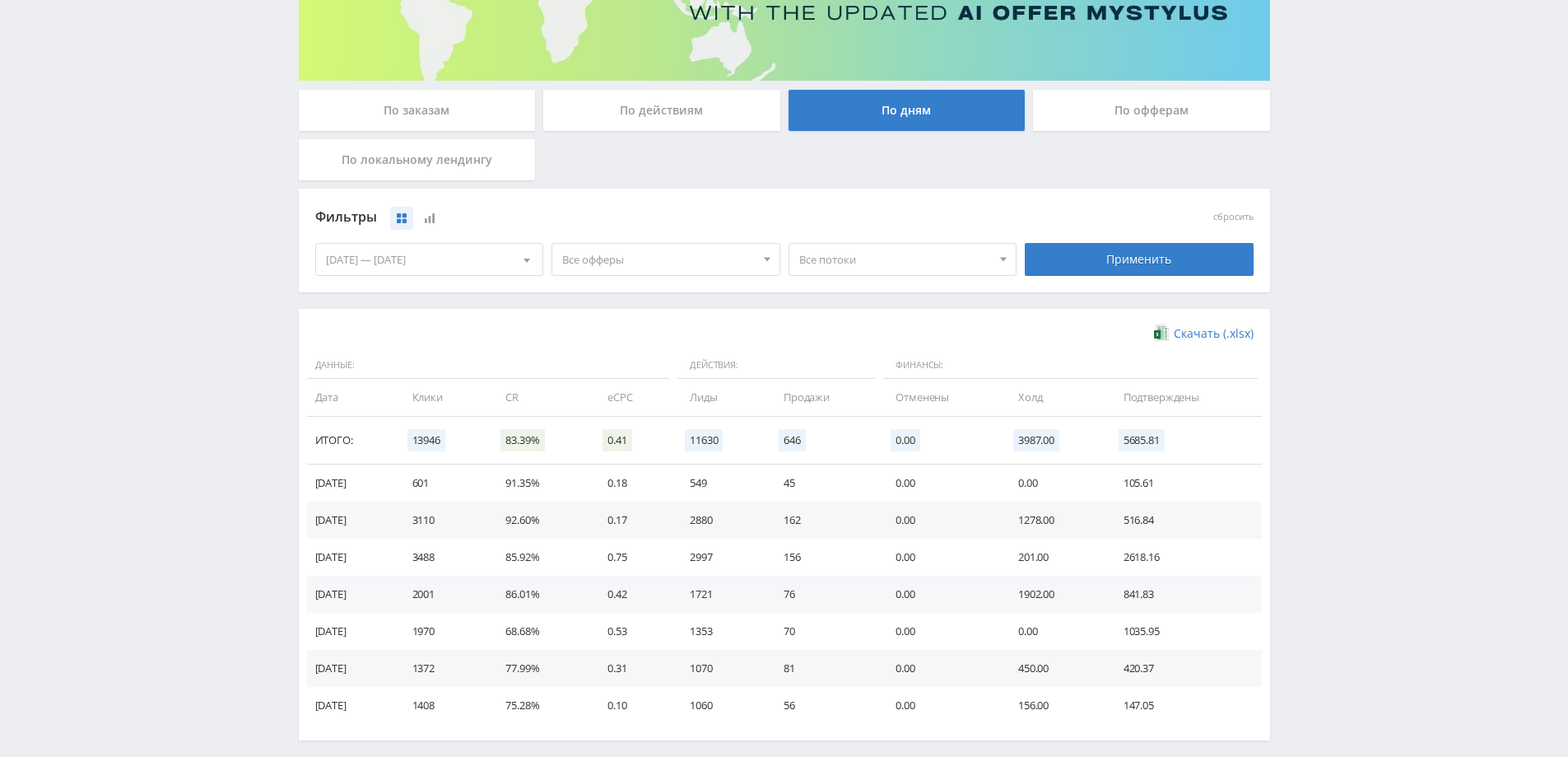
scroll to position [321, 0]
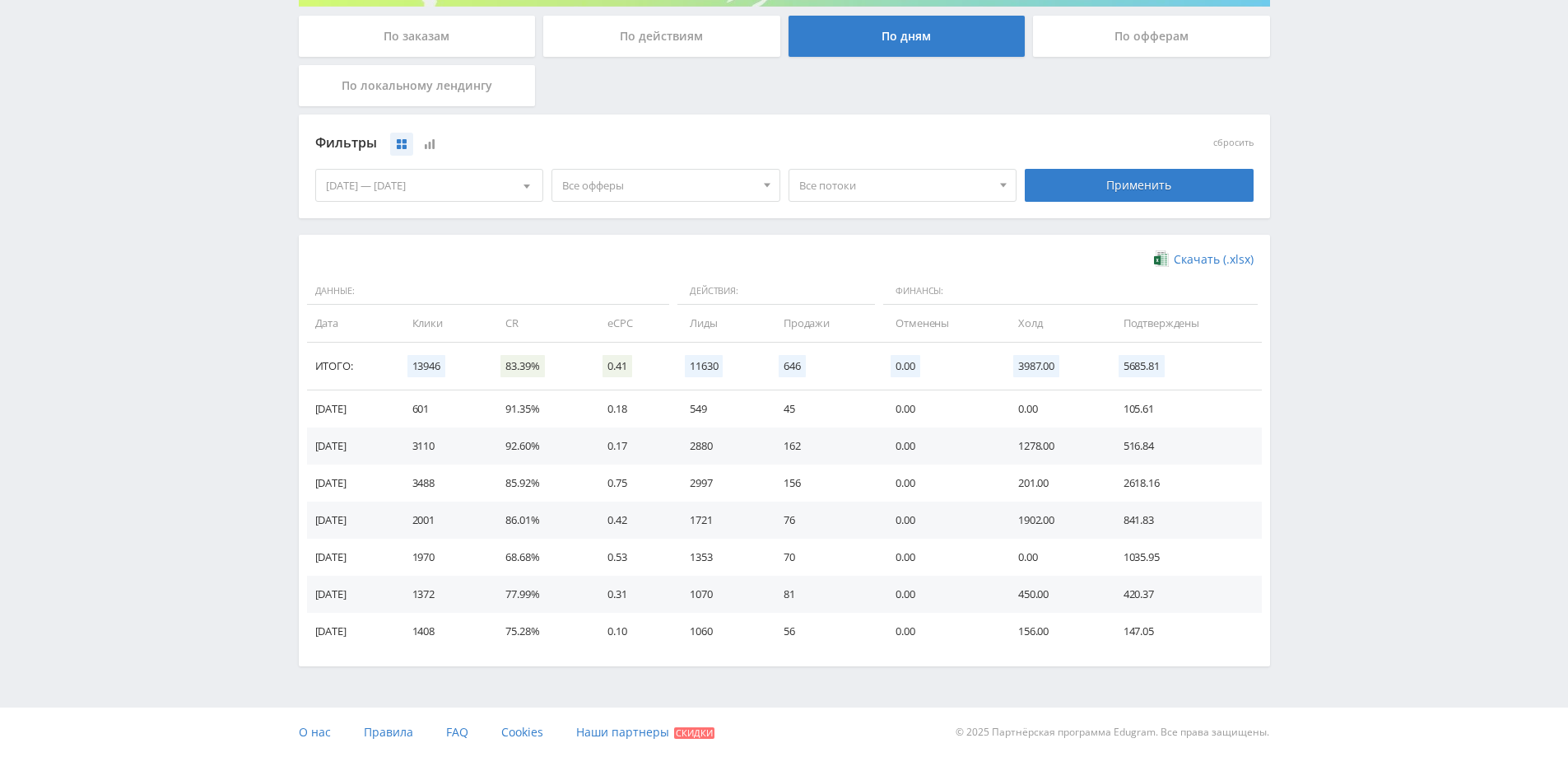
click at [457, 181] on div "19.09.2025 — 25.09.2025" at bounding box center [429, 185] width 227 height 31
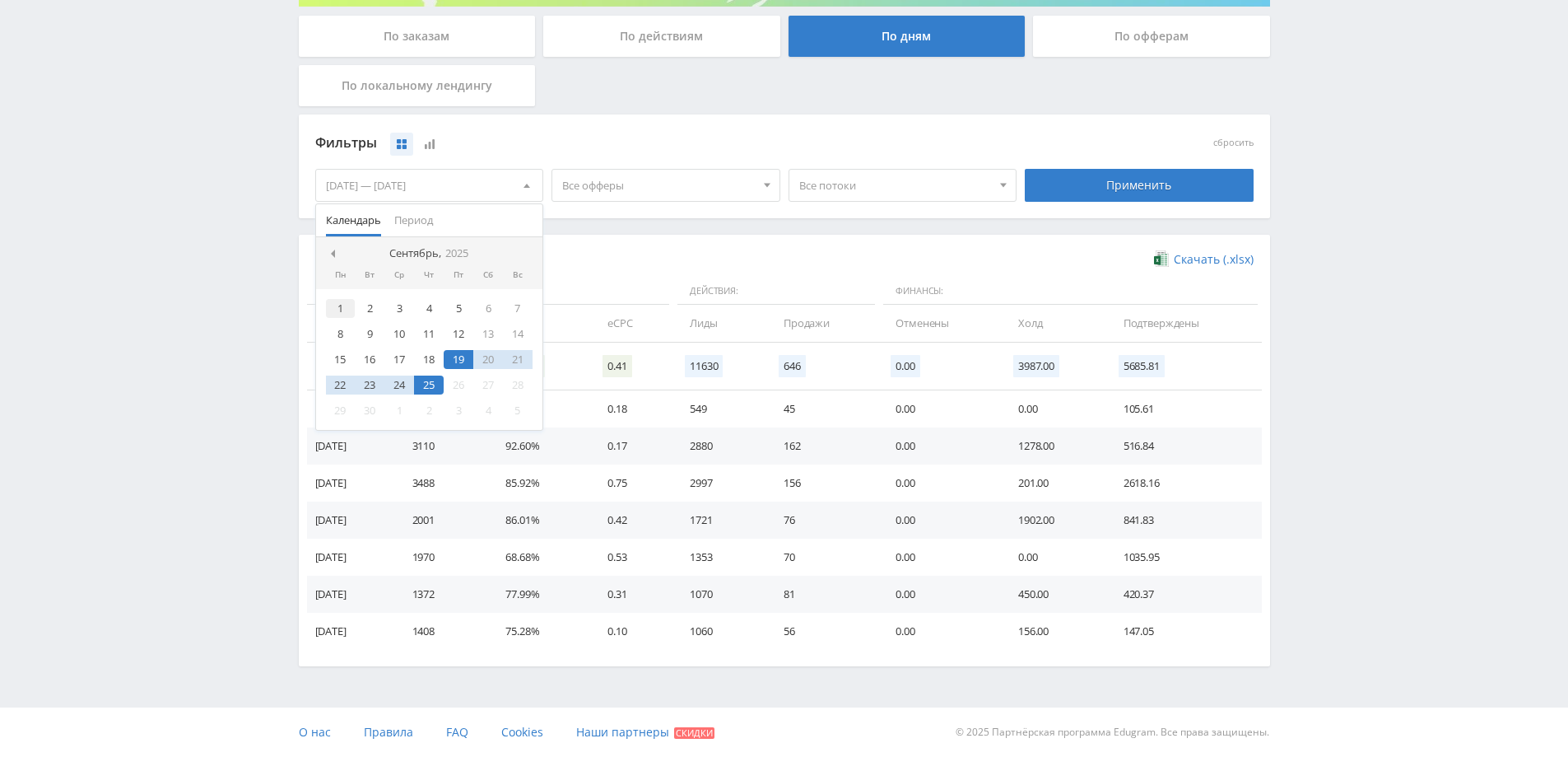
click at [334, 311] on div "1" at bounding box center [341, 308] width 30 height 19
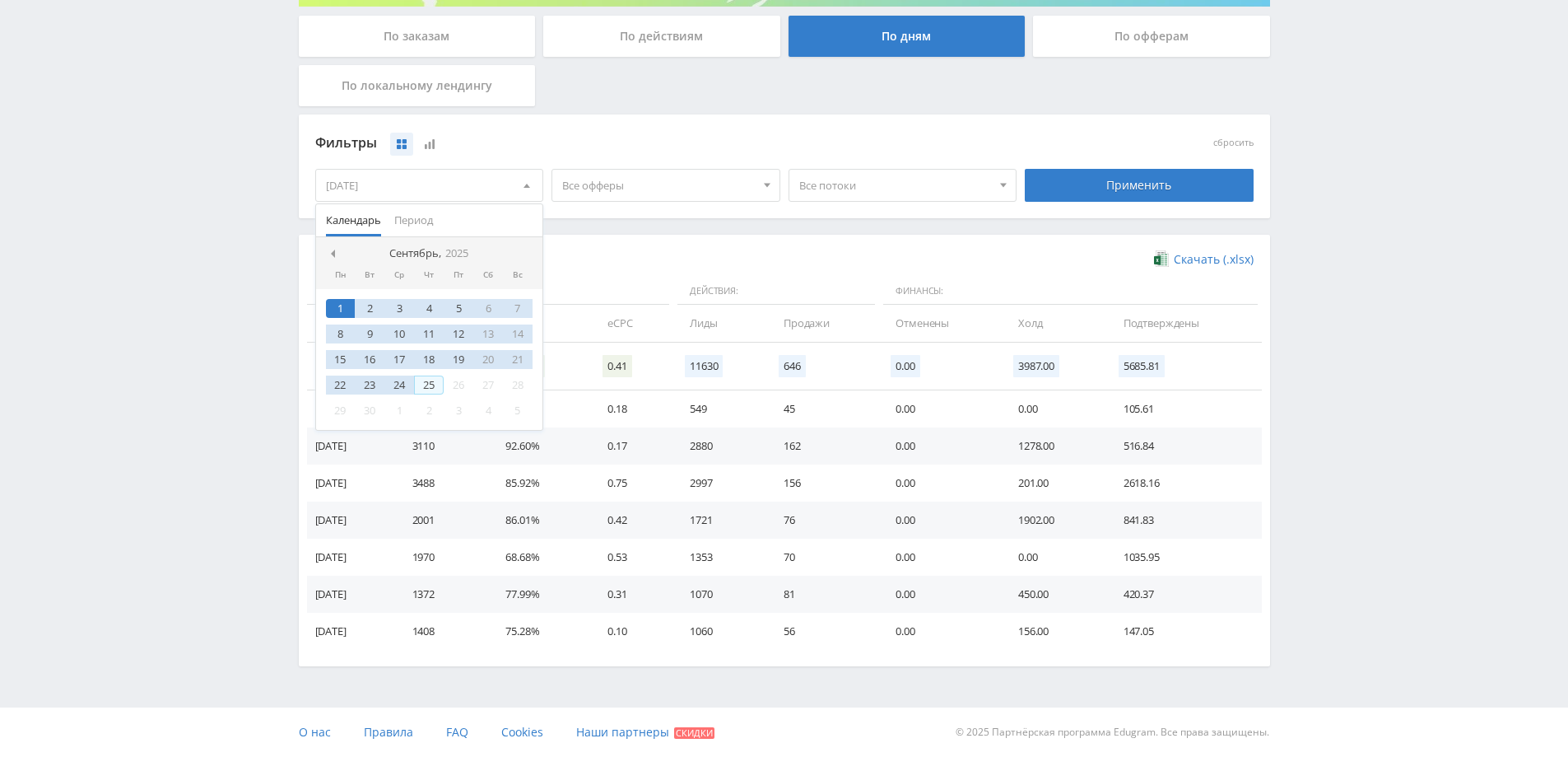
click at [426, 384] on div "25" at bounding box center [429, 385] width 30 height 19
click at [1177, 206] on div "Применить" at bounding box center [1139, 185] width 237 height 46
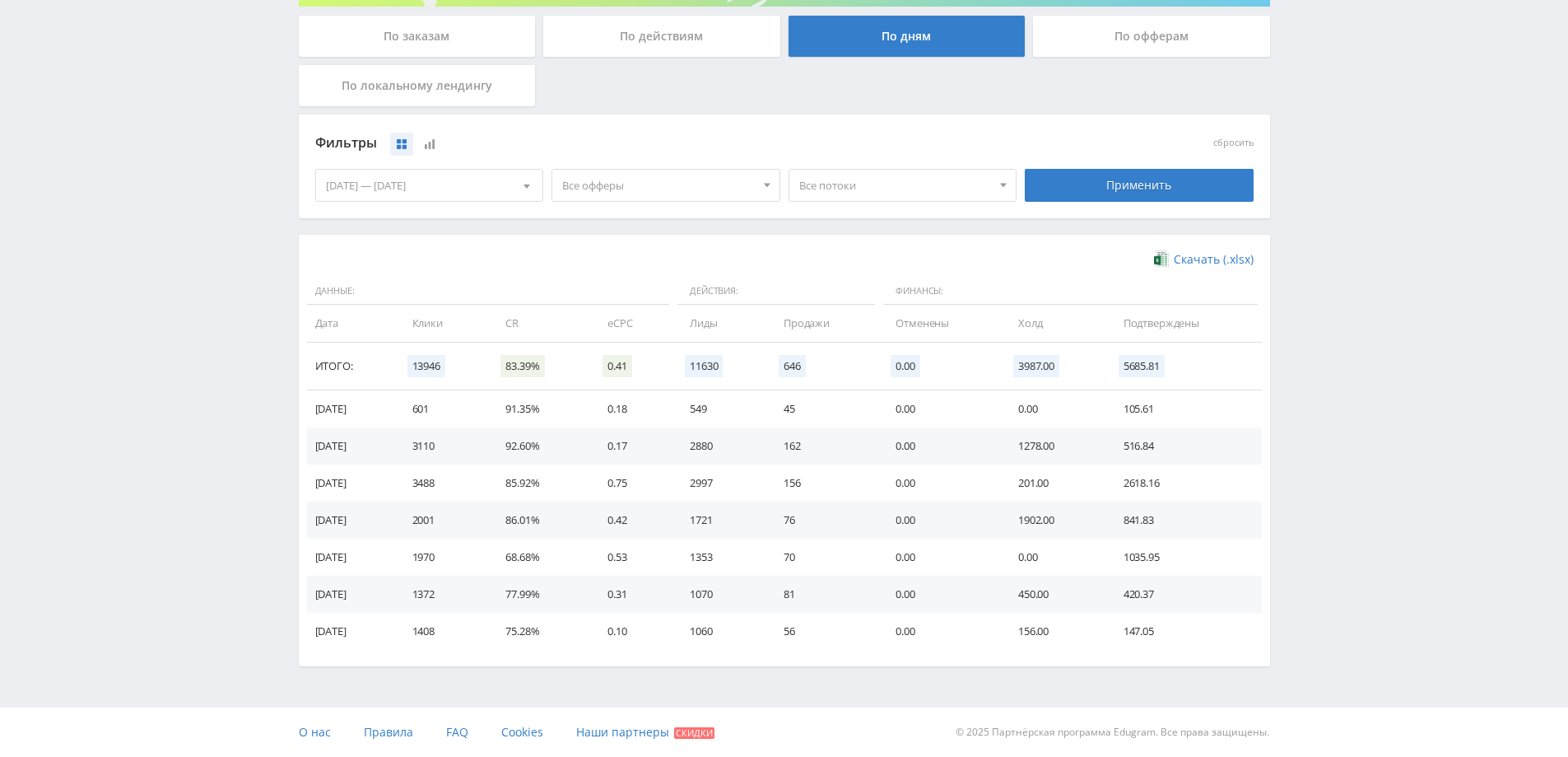
click at [1170, 193] on div "Применить" at bounding box center [1139, 185] width 229 height 33
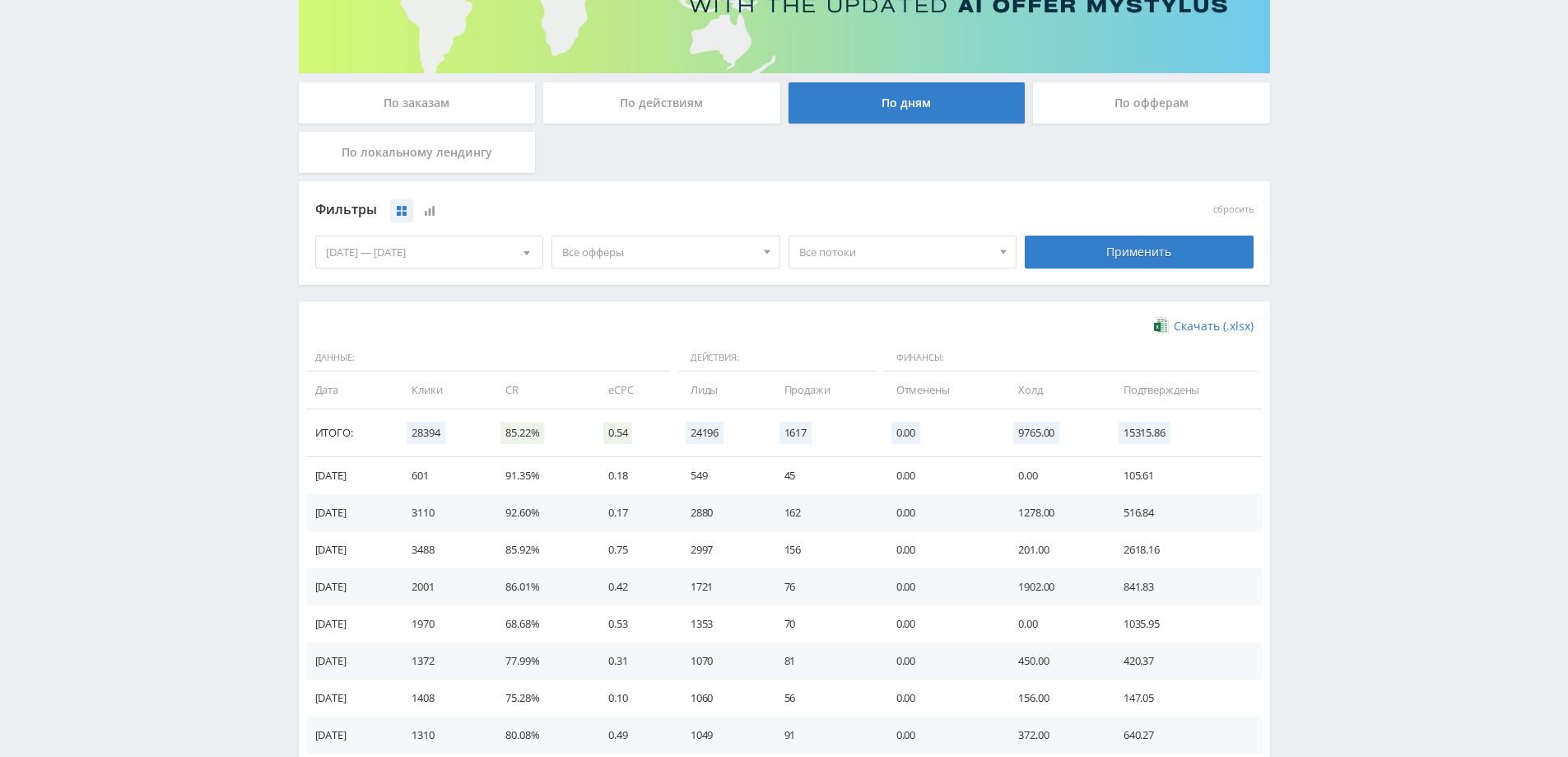
scroll to position [0, 0]
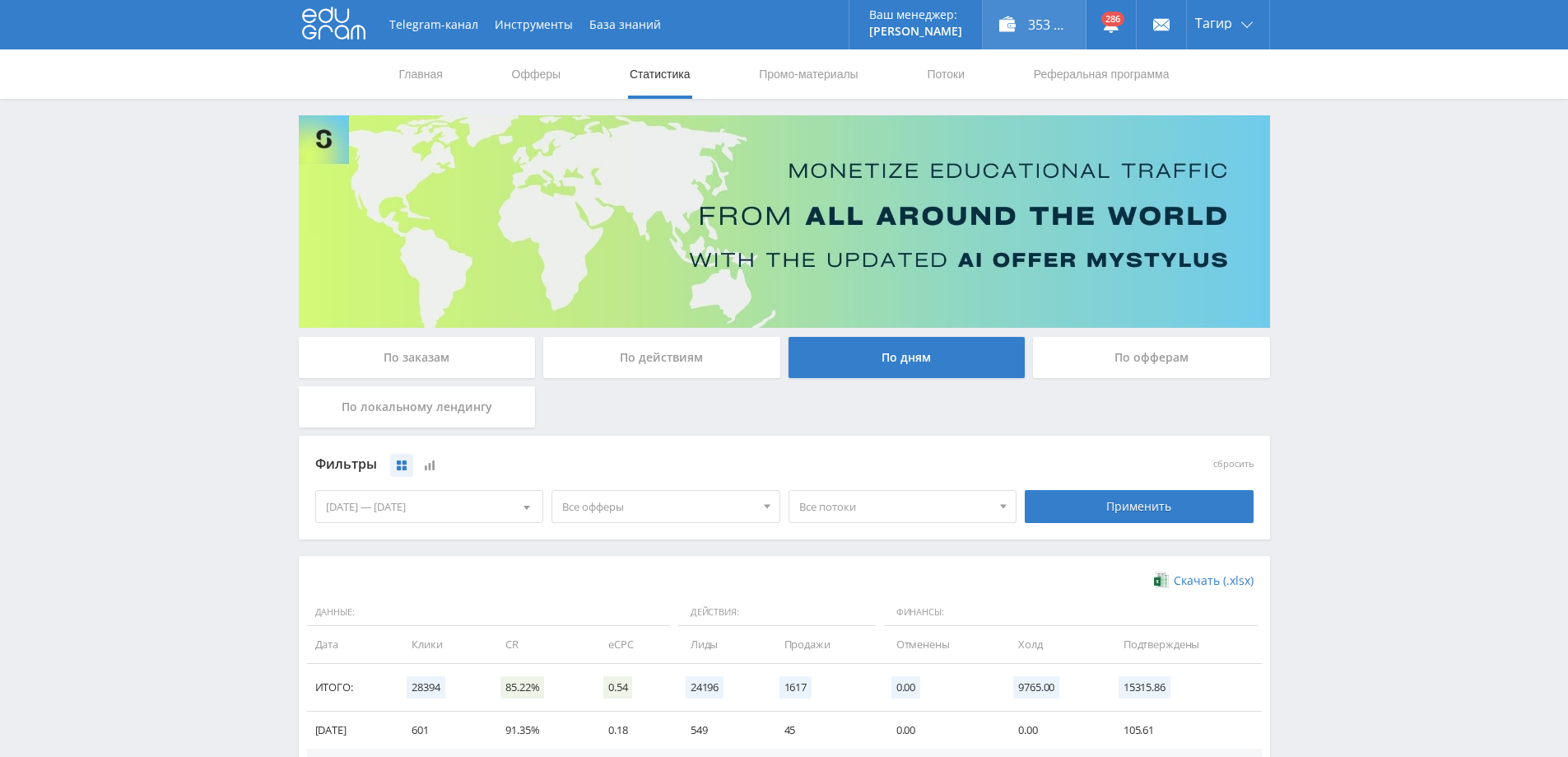
click at [1004, 25] on div "353 552,00 ₽" at bounding box center [1034, 24] width 103 height 49
